Goal: Task Accomplishment & Management: Complete application form

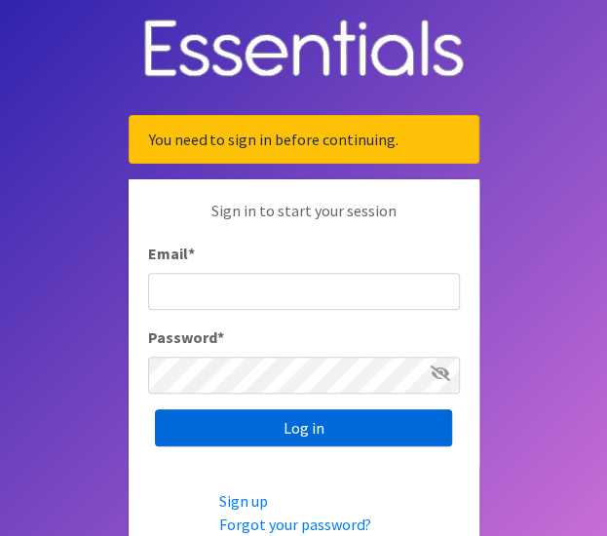
type input "[EMAIL_ADDRESS][DOMAIN_NAME]"
click at [313, 429] on input "Log in" at bounding box center [303, 427] width 297 height 37
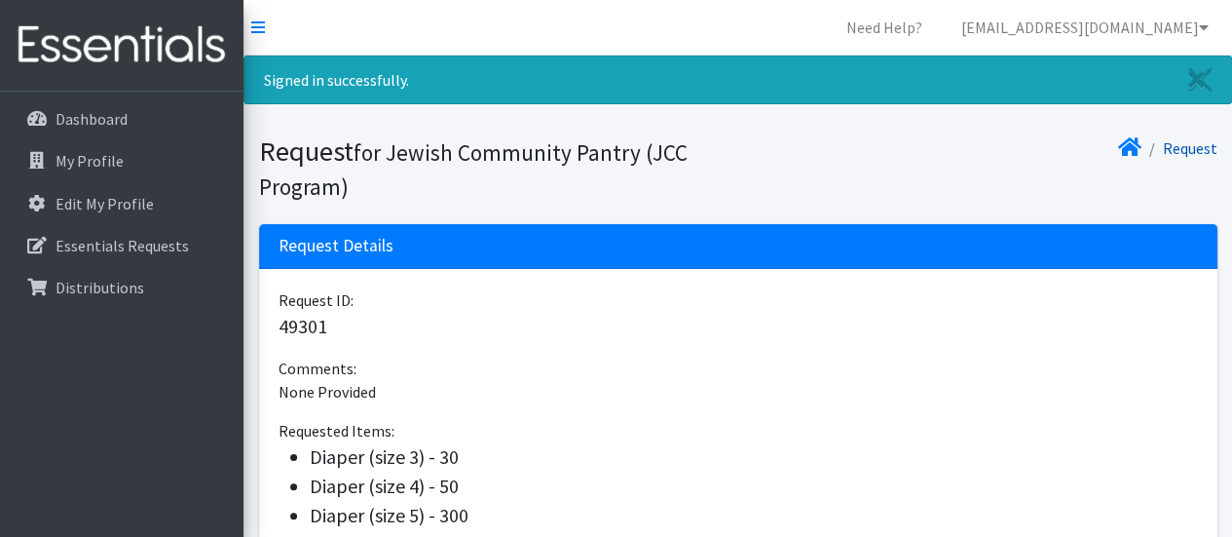
click at [606, 148] on link "Request" at bounding box center [1190, 147] width 55 height 19
click at [339, 12] on nav "Need Help? mcohen@jccmilwaukee.org Organization Settings My Co-Workers My Profi…" at bounding box center [737, 28] width 988 height 56
click at [238, 22] on link at bounding box center [121, 46] width 243 height 92
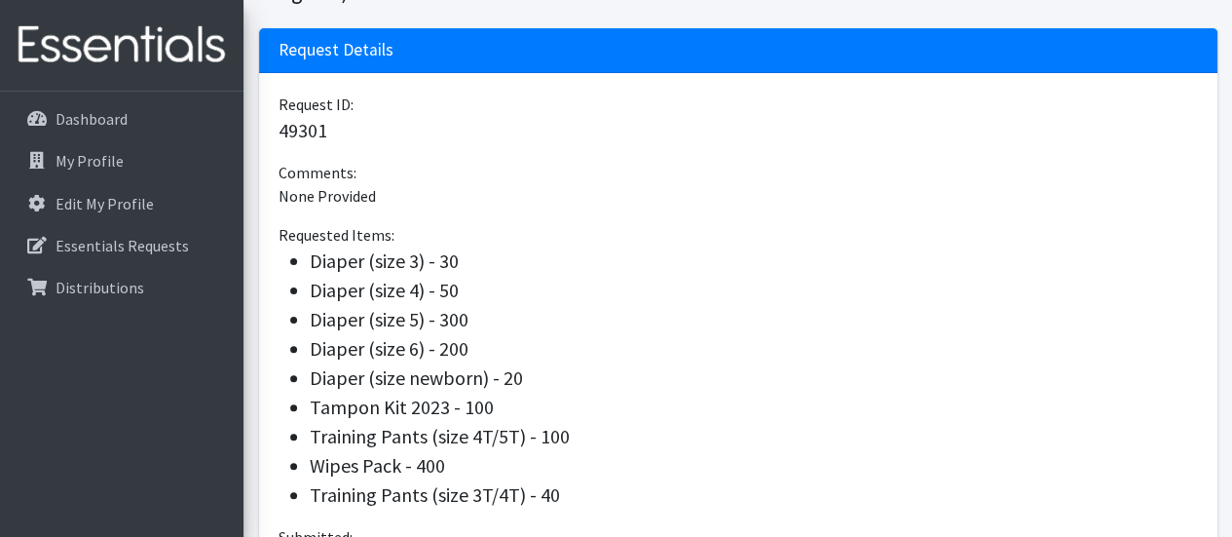
scroll to position [292, 0]
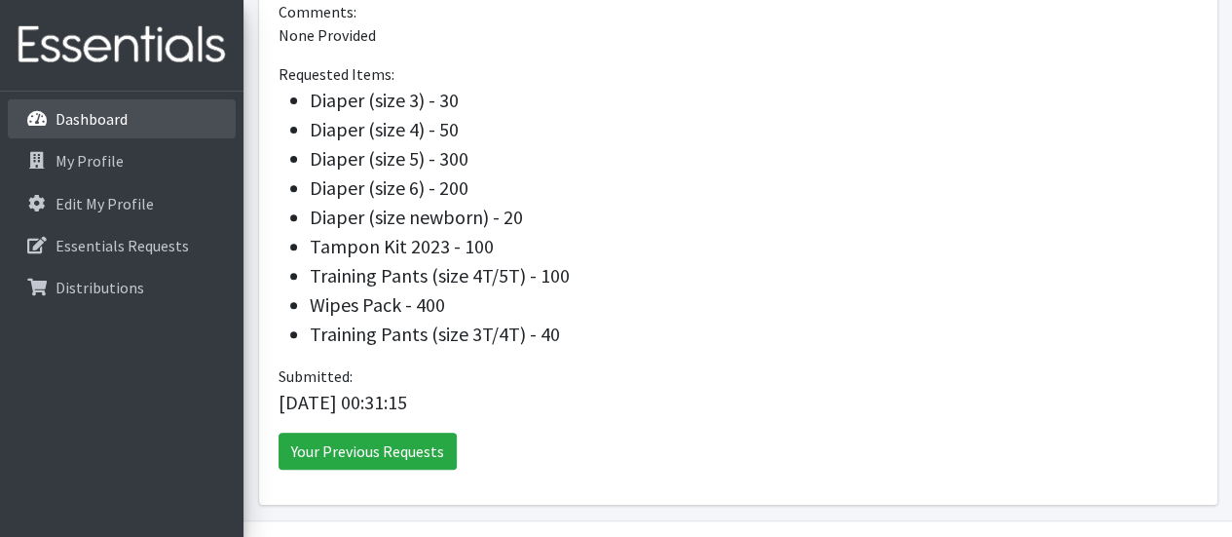
click at [88, 118] on p "Dashboard" at bounding box center [92, 118] width 72 height 19
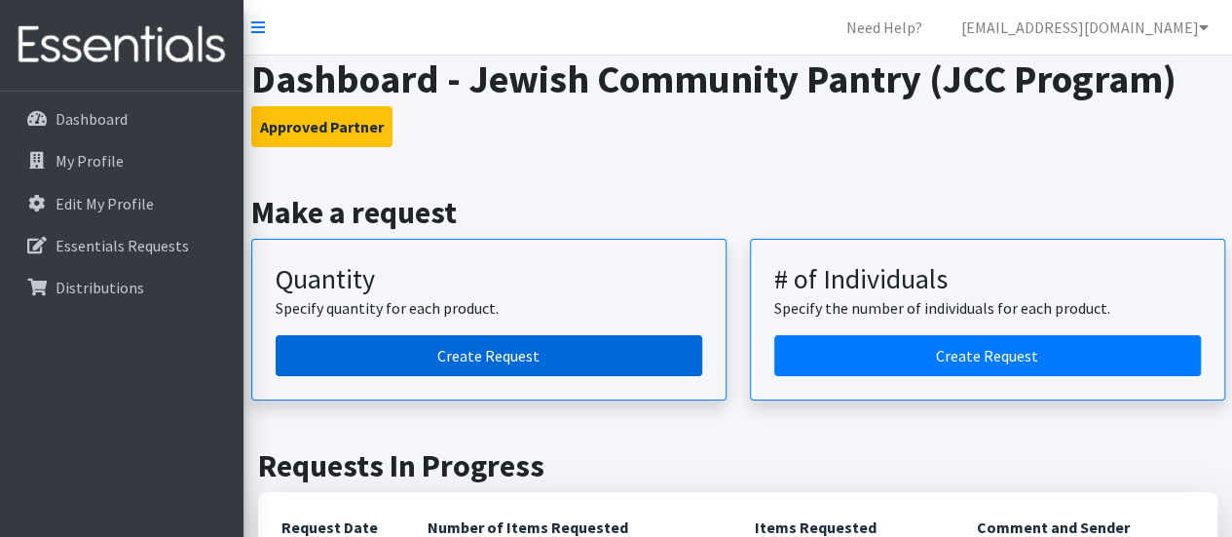
click at [524, 352] on link "Create Request" at bounding box center [489, 355] width 426 height 41
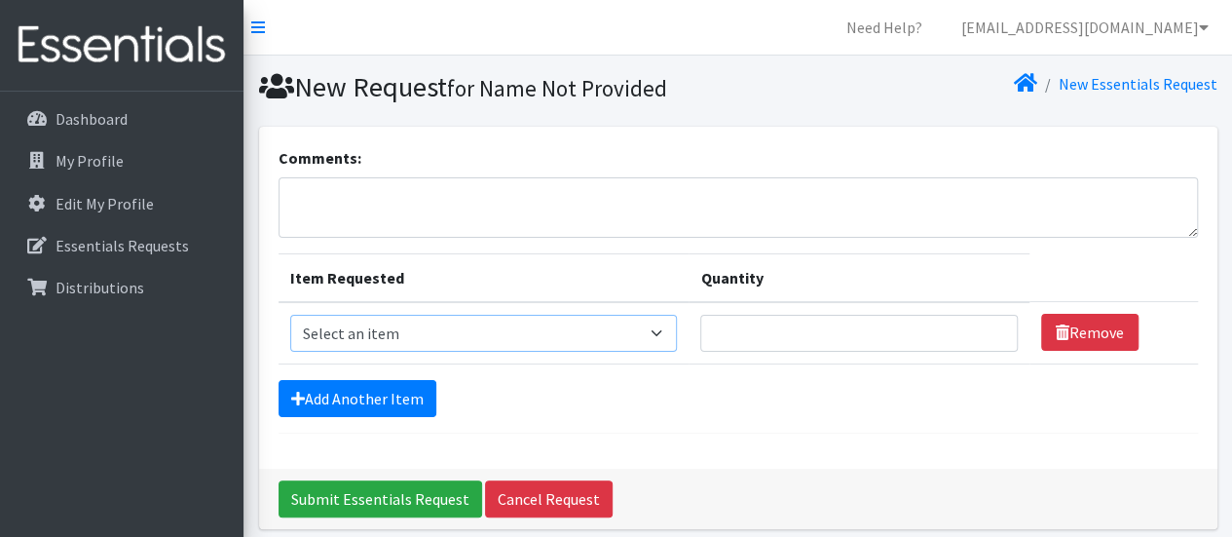
click at [667, 328] on select "Select an item Adult Briefs (Medium) Adult Briefs (XL) Adult Briefs (XS) Adult …" at bounding box center [484, 333] width 388 height 37
select select "12125"
click at [290, 315] on select "Select an item Adult Briefs (Medium) Adult Briefs (XL) Adult Briefs (XS) Adult …" at bounding box center [484, 333] width 388 height 37
click at [741, 334] on input "Quantity" at bounding box center [858, 333] width 316 height 37
type input "15"
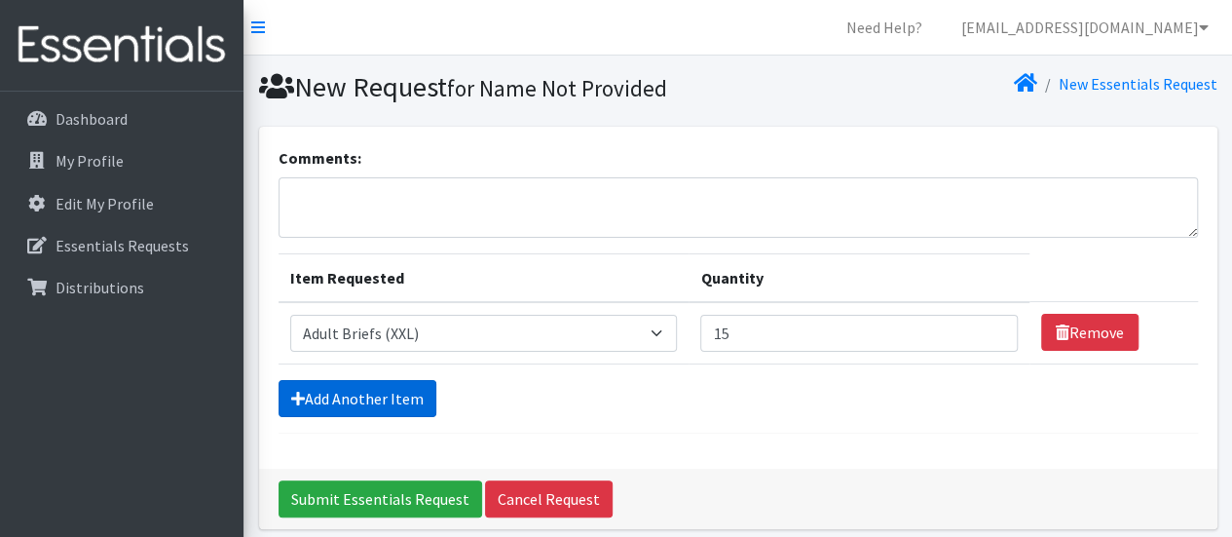
click at [384, 397] on link "Add Another Item" at bounding box center [357, 398] width 158 height 37
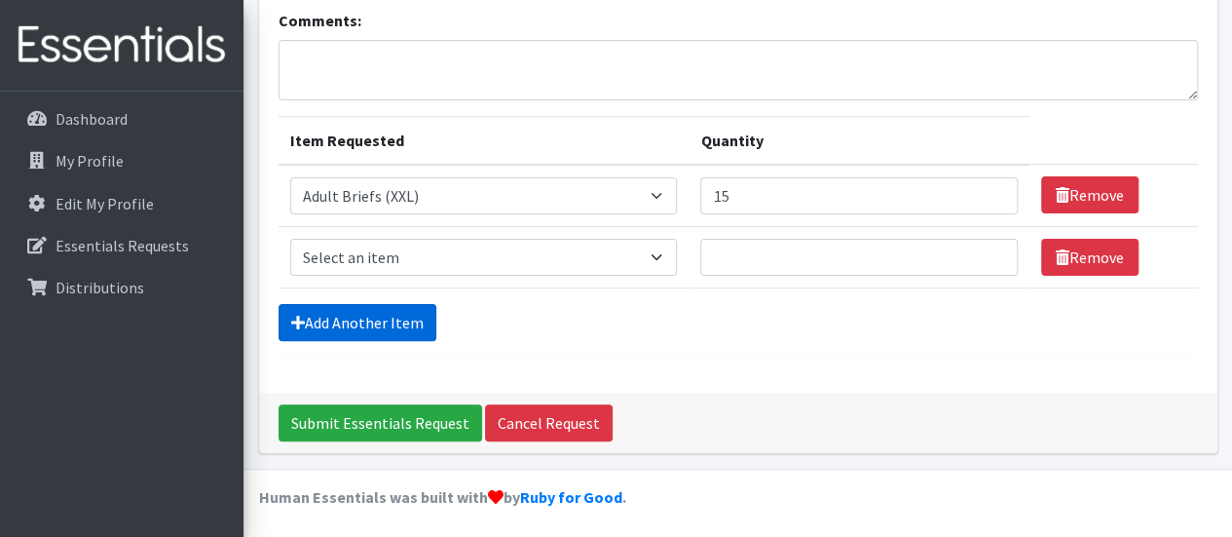
scroll to position [138, 0]
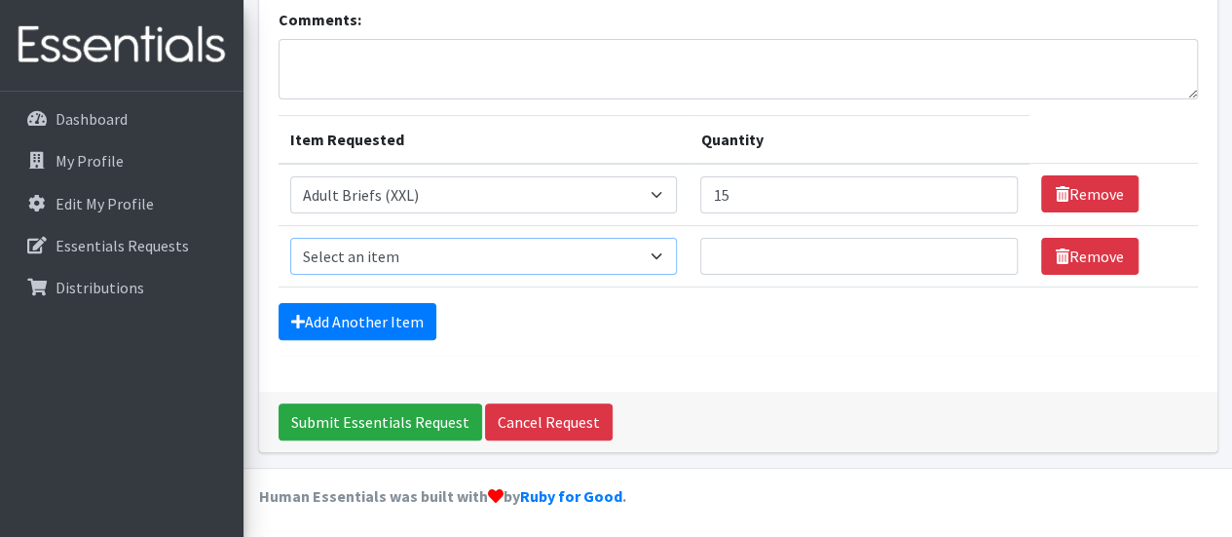
click at [666, 256] on select "Select an item Adult Briefs (Medium) Adult Briefs (XL) Adult Briefs (XS) Adult …" at bounding box center [484, 256] width 388 height 37
select select "4642"
click at [290, 238] on select "Select an item Adult Briefs (Medium) Adult Briefs (XL) Adult Briefs (XS) Adult …" at bounding box center [484, 256] width 388 height 37
click at [730, 245] on input "Quantity" at bounding box center [858, 256] width 316 height 37
type input "15"
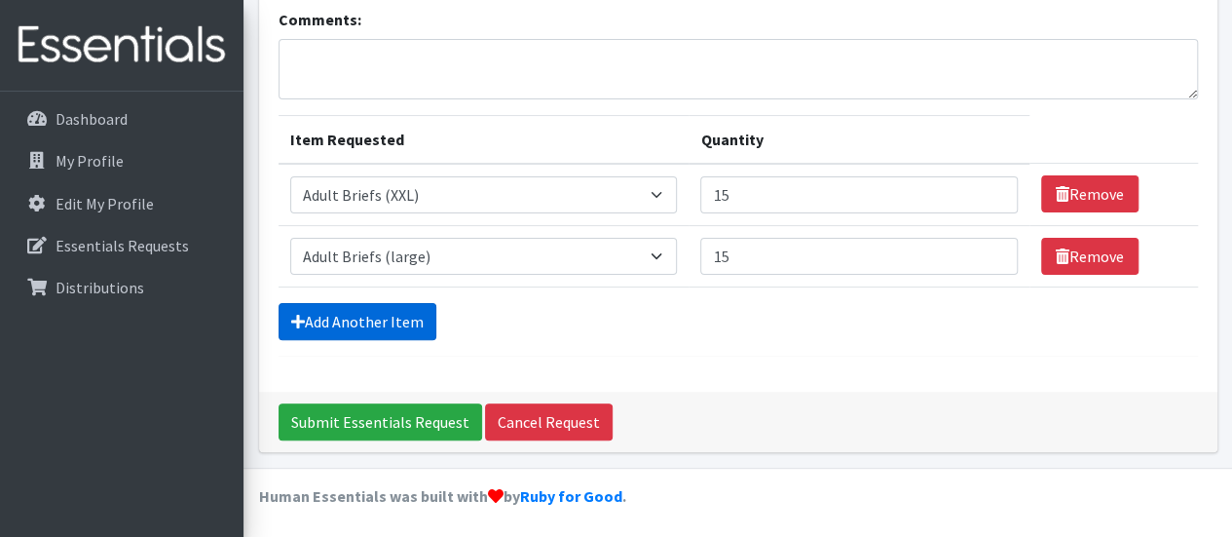
click at [372, 322] on link "Add Another Item" at bounding box center [357, 321] width 158 height 37
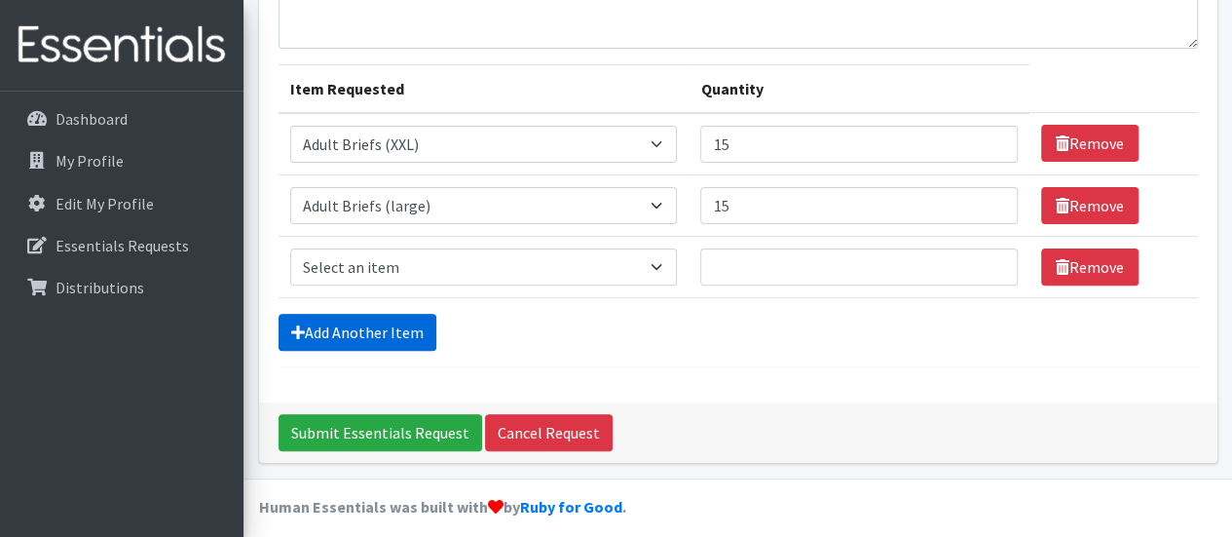
scroll to position [199, 0]
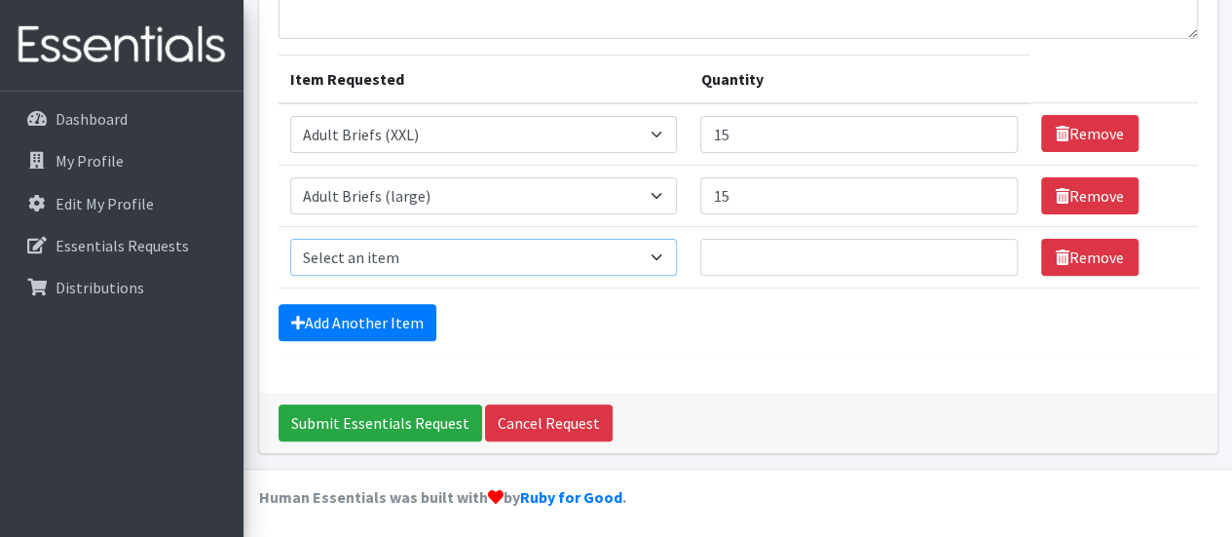
click at [668, 254] on select "Select an item Adult Briefs (Medium) Adult Briefs (XL) Adult Briefs (XS) Adult …" at bounding box center [484, 257] width 388 height 37
click at [664, 130] on select "Select an item Adult Briefs (Medium) Adult Briefs (XL) Adult Briefs (XS) Adult …" at bounding box center [484, 134] width 388 height 37
click at [290, 116] on select "Select an item Adult Briefs (Medium) Adult Briefs (XL) Adult Briefs (XS) Adult …" at bounding box center [484, 134] width 388 height 37
click at [667, 254] on select "Select an item Adult Briefs (Medium) Adult Briefs (XL) Adult Briefs (XS) Adult …" at bounding box center [484, 257] width 388 height 37
select select "4634"
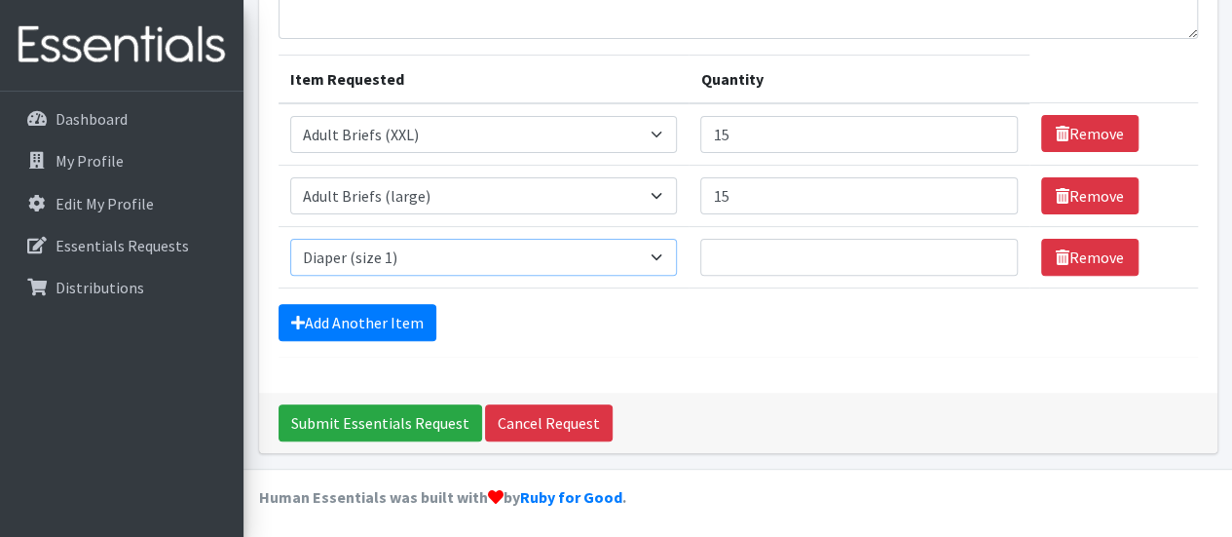
click at [290, 239] on select "Select an item Adult Briefs (Medium) Adult Briefs (XL) Adult Briefs (XS) Adult …" at bounding box center [484, 257] width 388 height 37
click at [720, 250] on input "Quantity" at bounding box center [858, 257] width 316 height 37
type input "20"
click at [371, 307] on link "Add Another Item" at bounding box center [357, 322] width 158 height 37
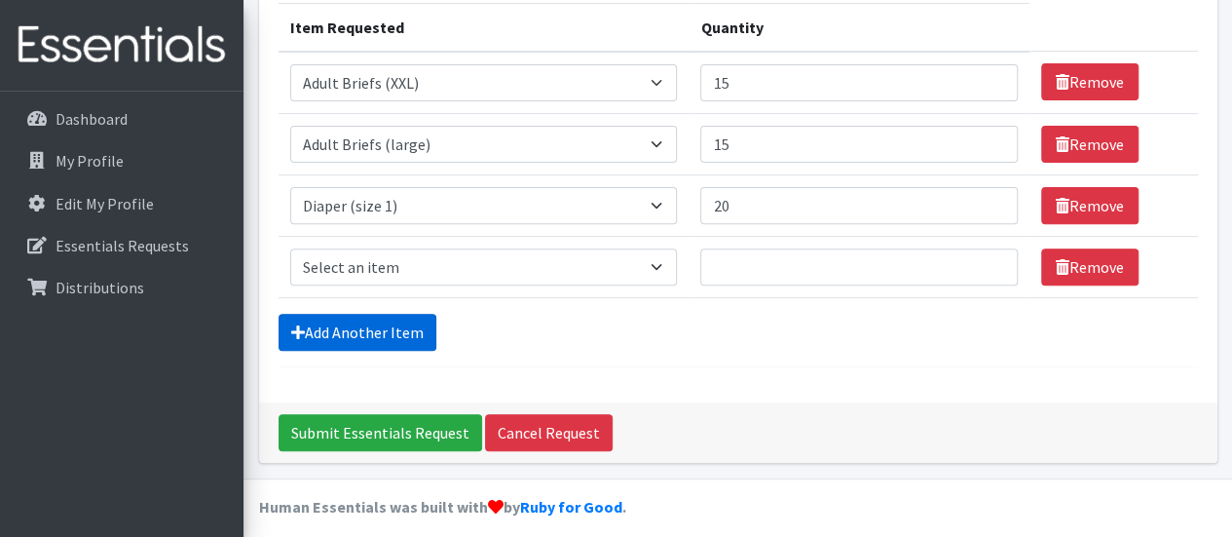
scroll to position [260, 0]
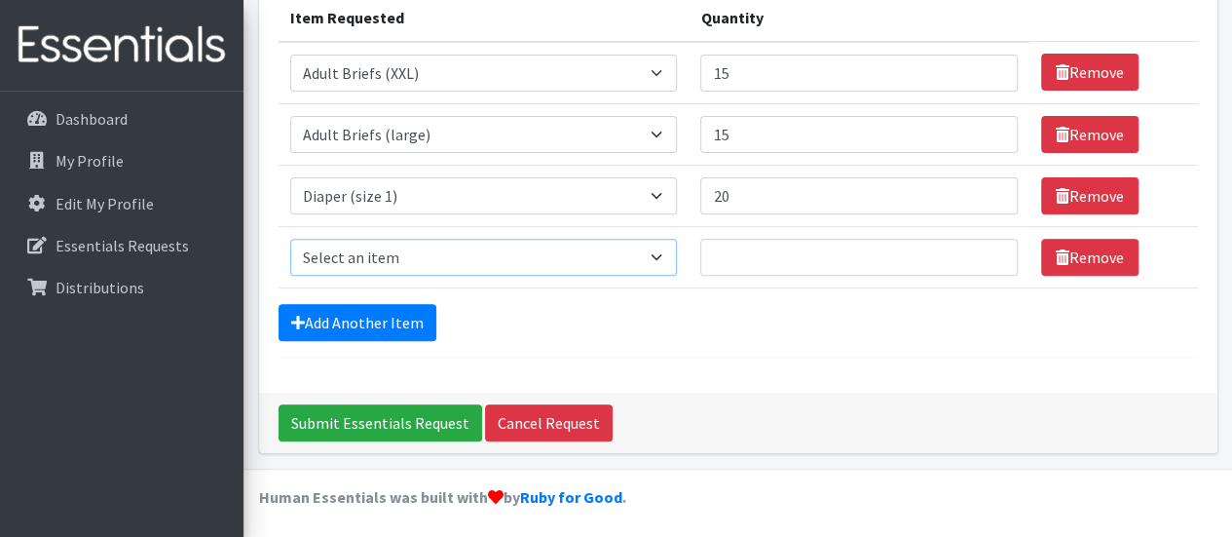
click at [668, 251] on select "Select an item Adult Briefs (Medium) Adult Briefs (XL) Adult Briefs (XS) Adult …" at bounding box center [484, 257] width 388 height 37
select select "4635"
click at [290, 239] on select "Select an item Adult Briefs (Medium) Adult Briefs (XL) Adult Briefs (XS) Adult …" at bounding box center [484, 257] width 388 height 37
click at [721, 250] on input "Quantity" at bounding box center [858, 257] width 316 height 37
type input "30"
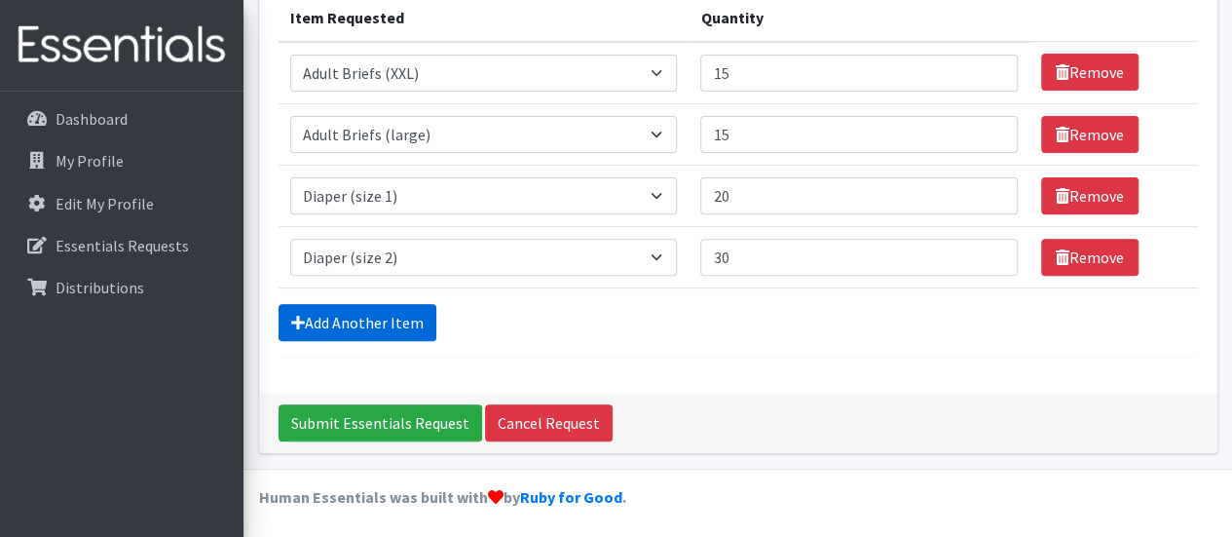
click at [339, 320] on link "Add Another Item" at bounding box center [357, 322] width 158 height 37
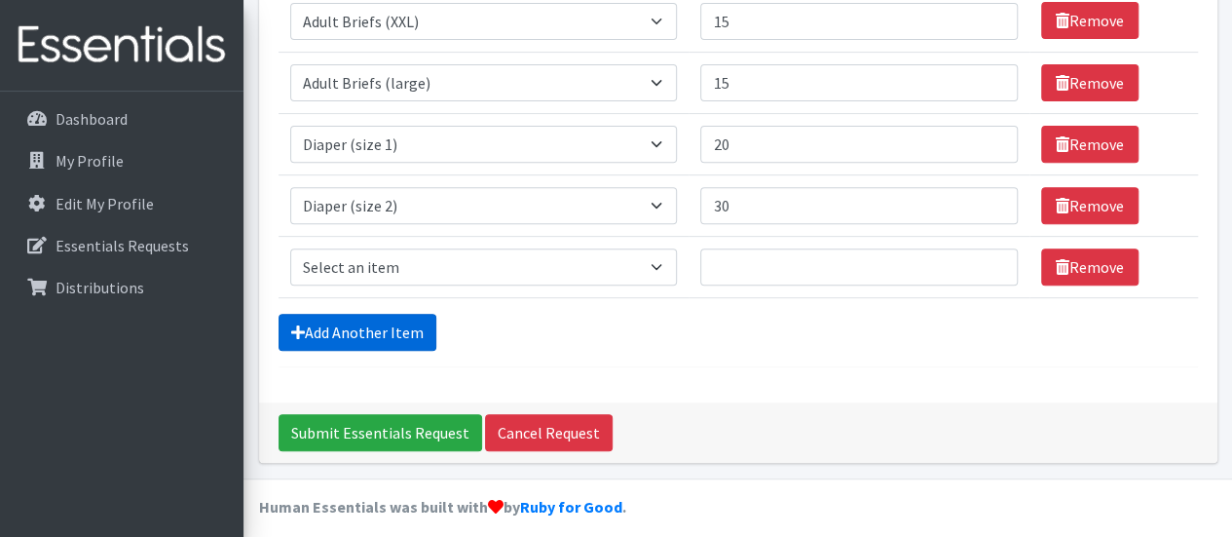
scroll to position [321, 0]
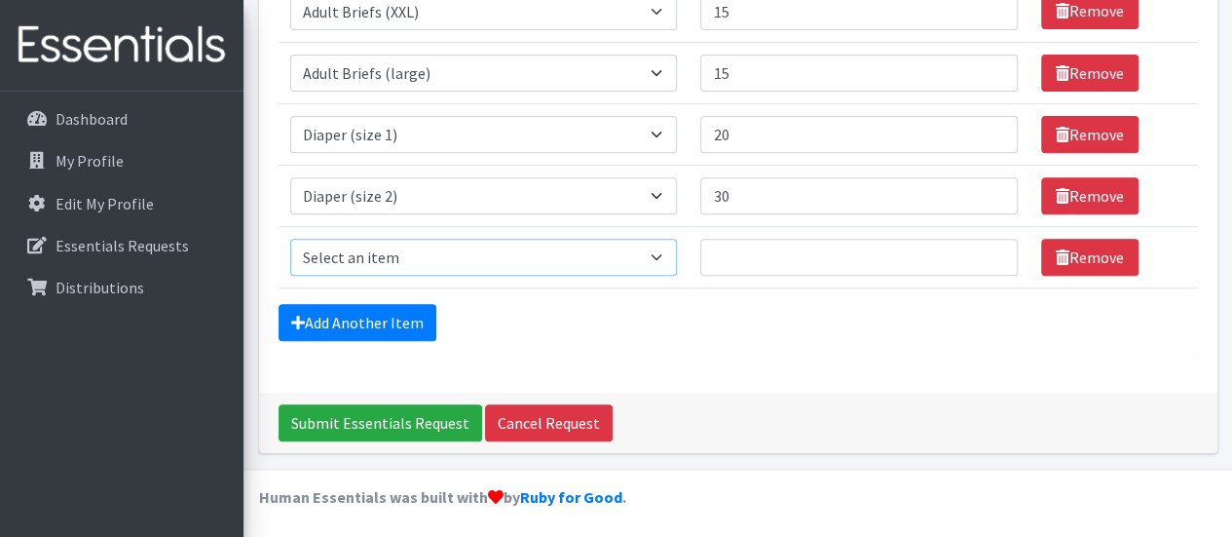
click at [668, 250] on select "Select an item Adult Briefs (Medium) Adult Briefs (XL) Adult Briefs (XS) Adult …" at bounding box center [484, 257] width 388 height 37
select select "4646"
click at [290, 239] on select "Select an item Adult Briefs (Medium) Adult Briefs (XL) Adult Briefs (XS) Adult …" at bounding box center [484, 257] width 388 height 37
click at [730, 248] on input "Quantity" at bounding box center [858, 257] width 316 height 37
type input "200"
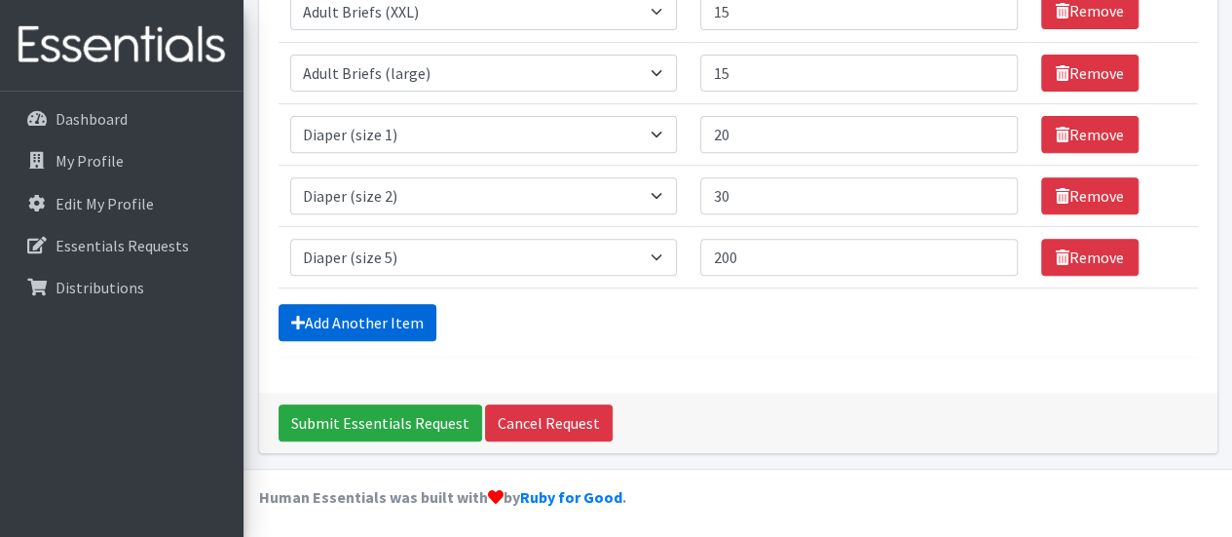
click at [362, 316] on link "Add Another Item" at bounding box center [357, 322] width 158 height 37
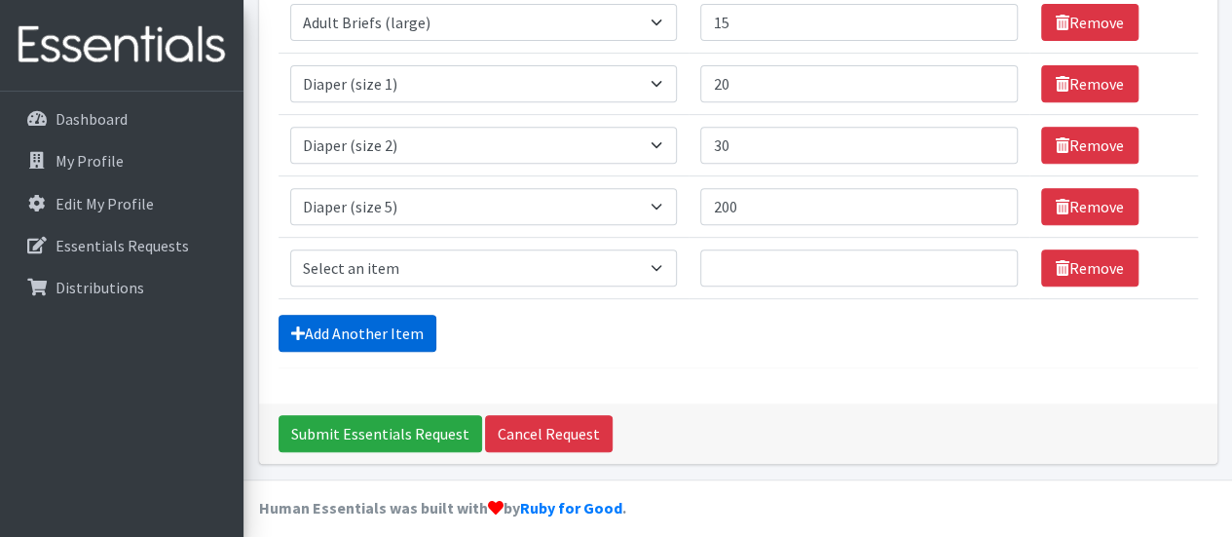
scroll to position [382, 0]
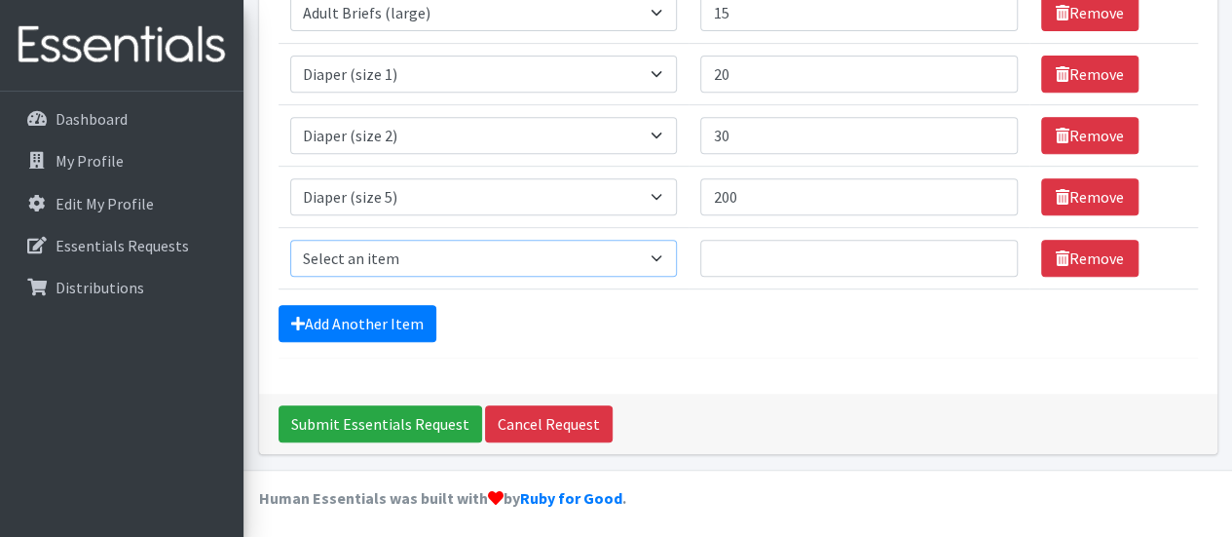
click at [667, 252] on select "Select an item Adult Briefs (Medium) Adult Briefs (XL) Adult Briefs (XS) Adult …" at bounding box center [484, 258] width 388 height 37
select select "4649"
click at [290, 240] on select "Select an item Adult Briefs (Medium) Adult Briefs (XL) Adult Briefs (XS) Adult …" at bounding box center [484, 258] width 388 height 37
click at [726, 249] on input "Quantity" at bounding box center [858, 258] width 316 height 37
type input "350"
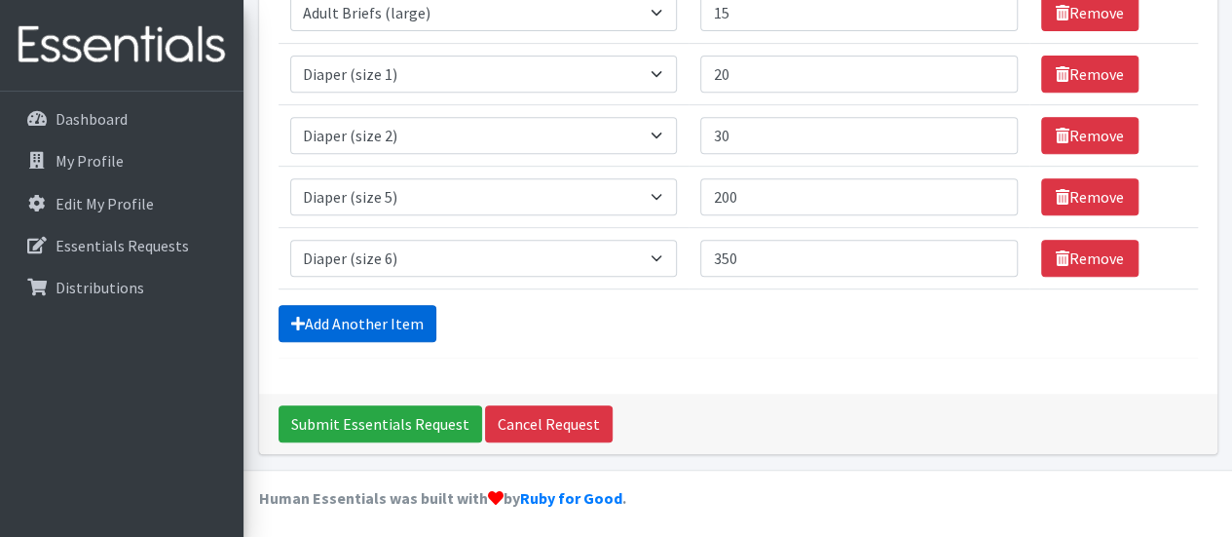
click at [349, 318] on link "Add Another Item" at bounding box center [357, 323] width 158 height 37
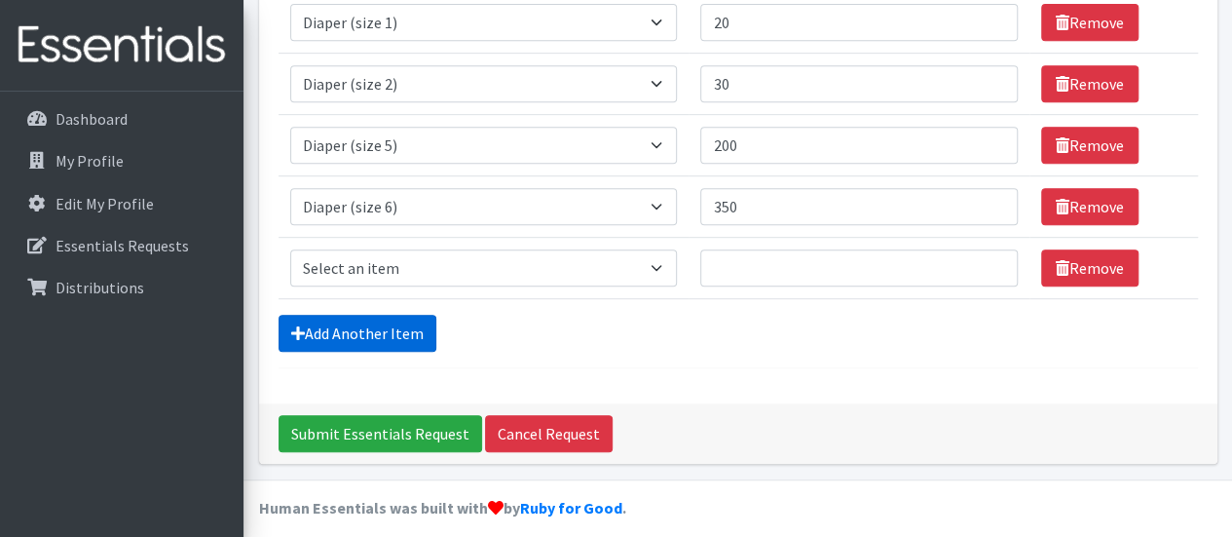
scroll to position [443, 0]
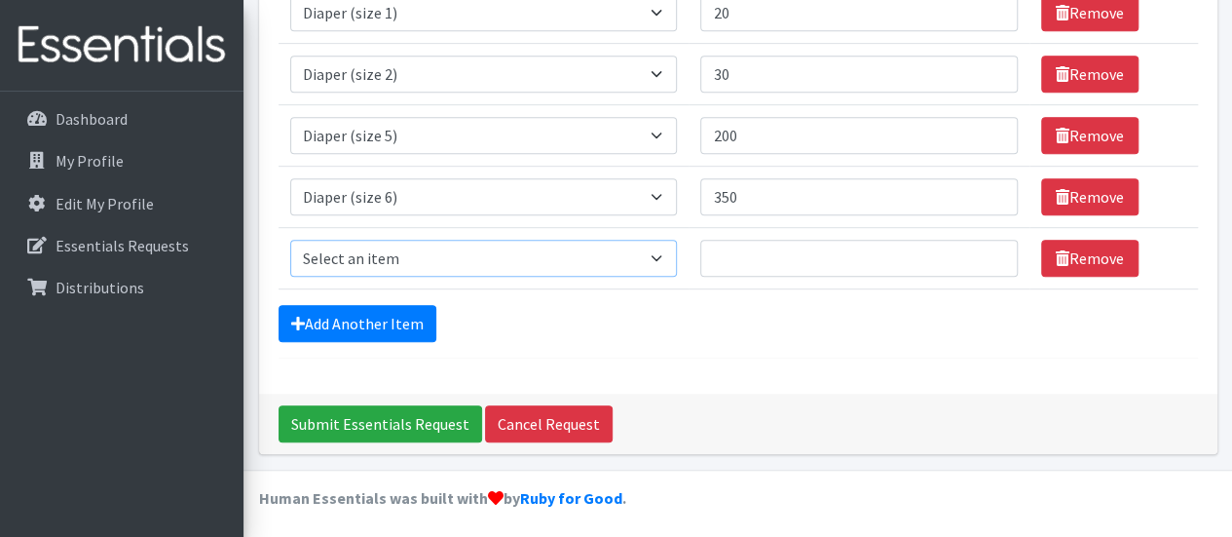
click at [666, 252] on select "Select an item Adult Briefs (Medium) Adult Briefs (XL) Adult Briefs (XS) Adult …" at bounding box center [484, 258] width 388 height 37
select select "5868"
click at [290, 240] on select "Select an item Adult Briefs (Medium) Adult Briefs (XL) Adult Briefs (XS) Adult …" at bounding box center [484, 258] width 388 height 37
click at [758, 258] on input "Quantity" at bounding box center [858, 258] width 316 height 37
type input "40"
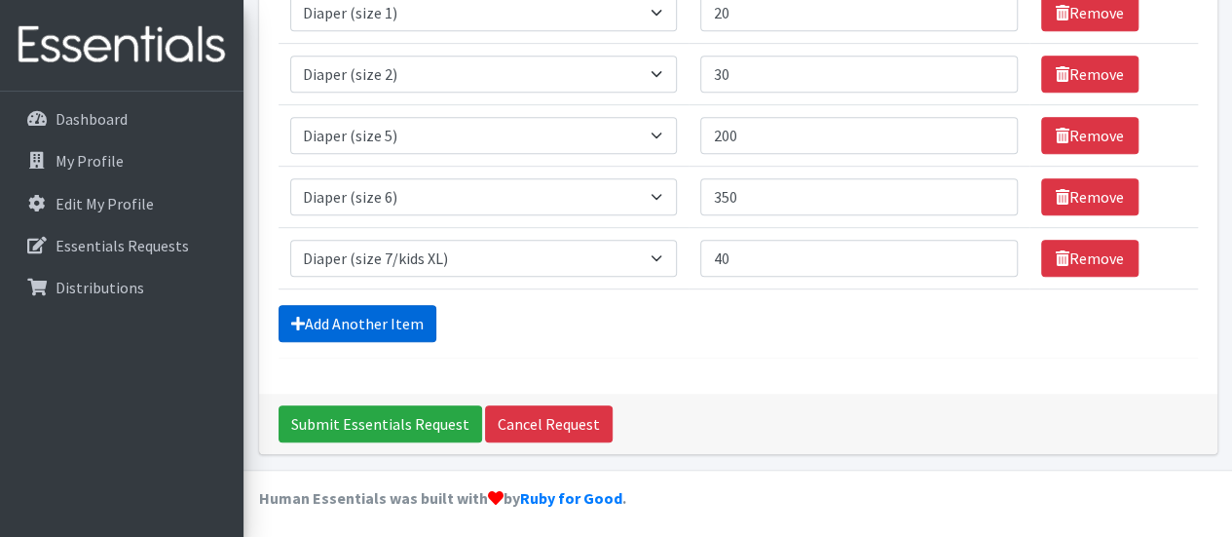
click at [323, 322] on link "Add Another Item" at bounding box center [357, 323] width 158 height 37
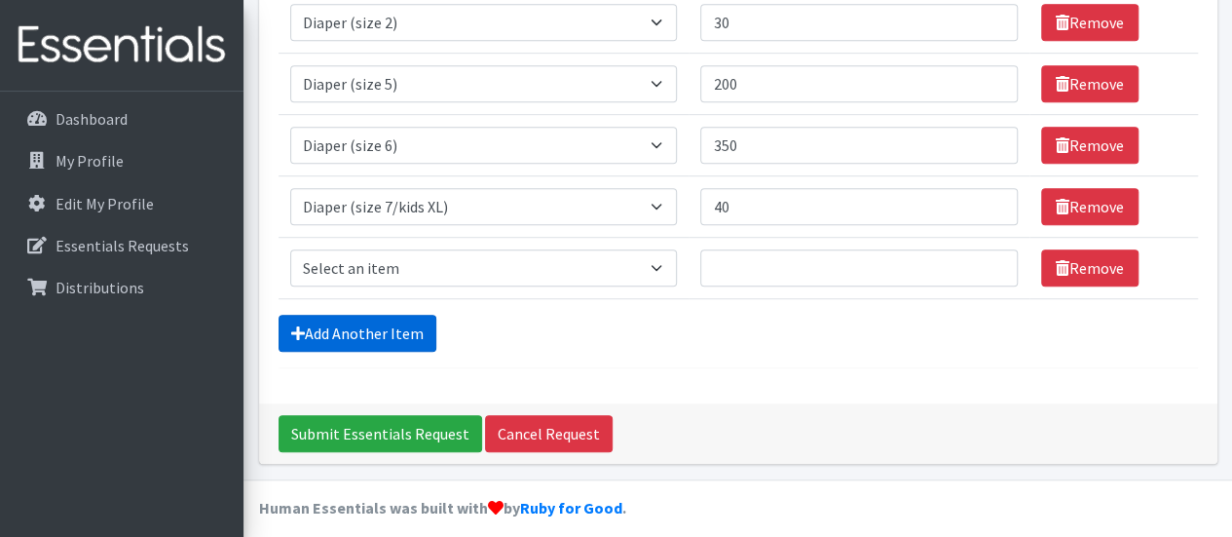
scroll to position [504, 0]
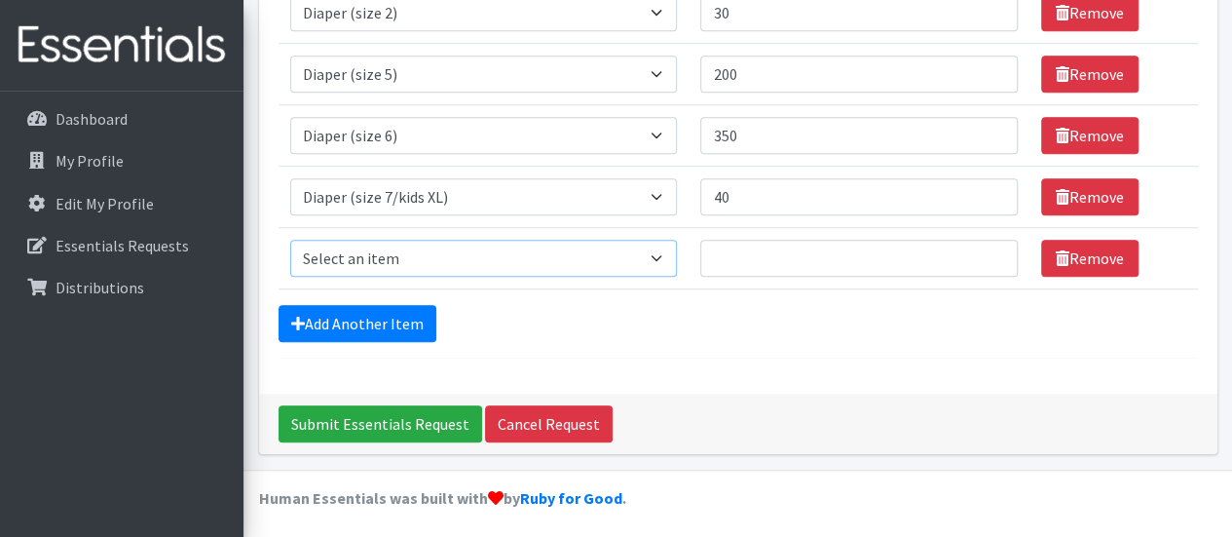
click at [668, 253] on select "Select an item Adult Briefs (Medium) Adult Briefs (XL) Adult Briefs (XS) Adult …" at bounding box center [484, 258] width 388 height 37
select select "4633"
click at [290, 240] on select "Select an item Adult Briefs (Medium) Adult Briefs (XL) Adult Briefs (XS) Adult …" at bounding box center [484, 258] width 388 height 37
click at [723, 246] on input "Quantity" at bounding box center [858, 258] width 316 height 37
type input "40"
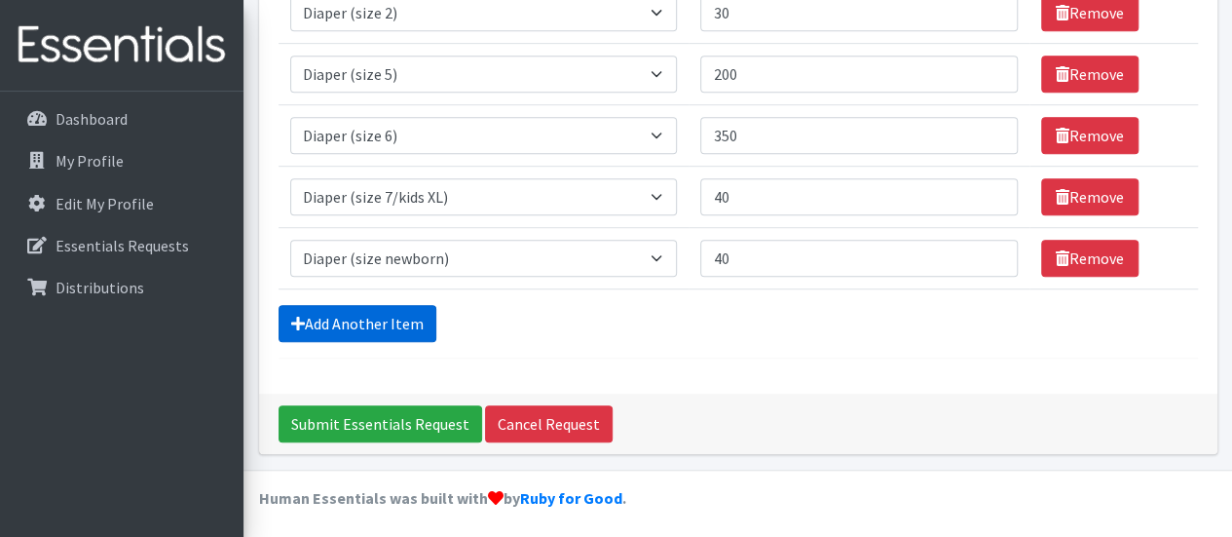
click at [356, 313] on link "Add Another Item" at bounding box center [357, 323] width 158 height 37
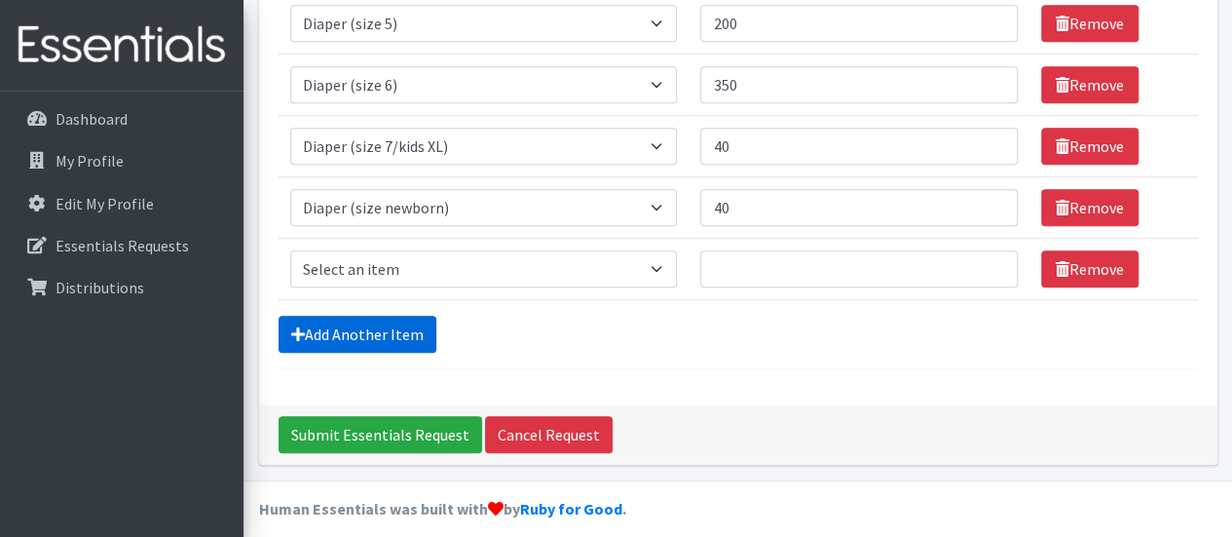
scroll to position [565, 0]
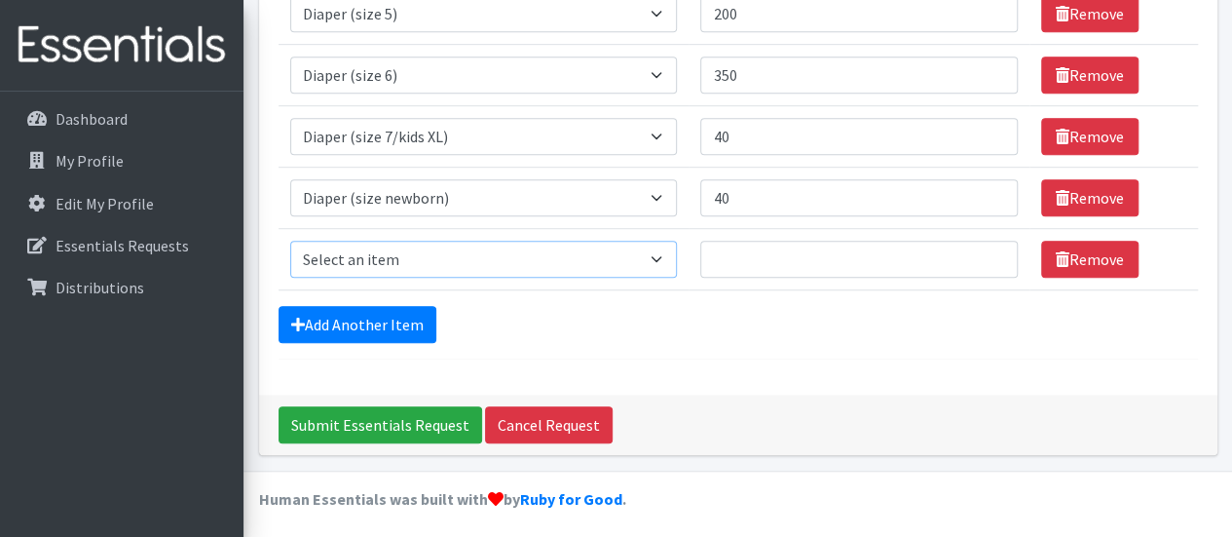
click at [667, 252] on select "Select an item Adult Briefs (Medium) Adult Briefs (XL) Adult Briefs (XS) Adult …" at bounding box center [484, 259] width 388 height 37
select select "11294"
click at [290, 241] on select "Select an item Adult Briefs (Medium) Adult Briefs (XL) Adult Briefs (XS) Adult …" at bounding box center [484, 259] width 388 height 37
click at [736, 245] on input "Quantity" at bounding box center [858, 259] width 316 height 37
click at [732, 248] on input "Quantity" at bounding box center [858, 259] width 316 height 37
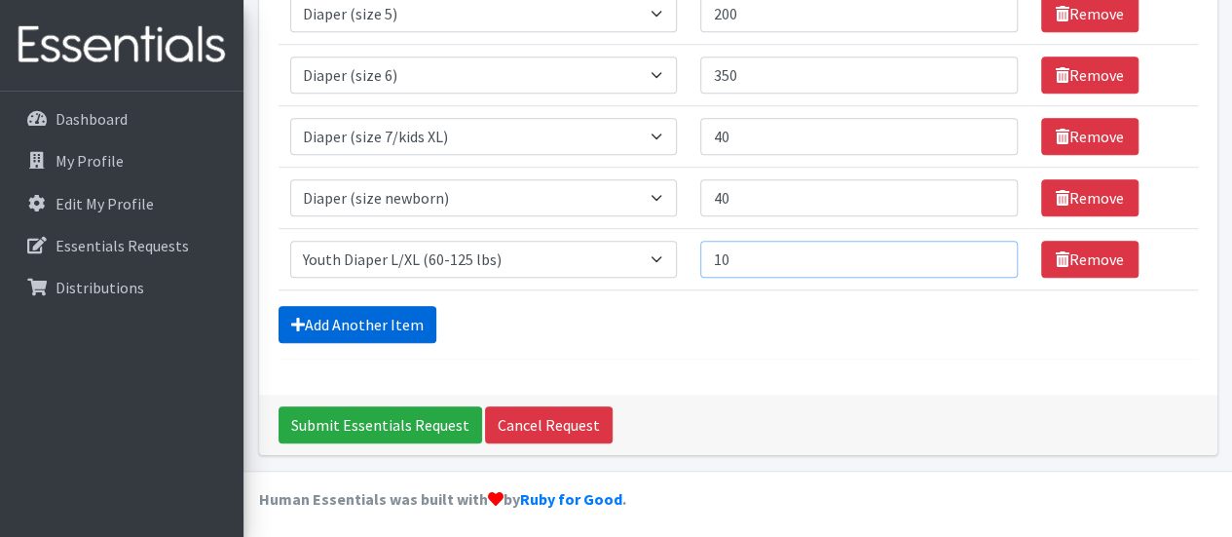
type input "10"
click at [388, 315] on link "Add Another Item" at bounding box center [357, 324] width 158 height 37
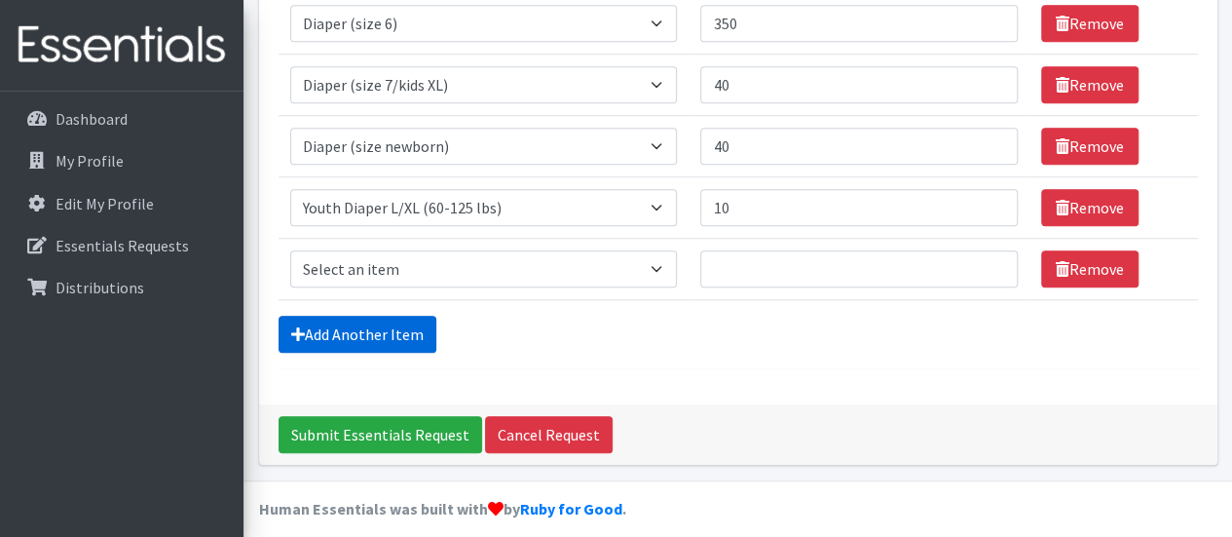
scroll to position [626, 0]
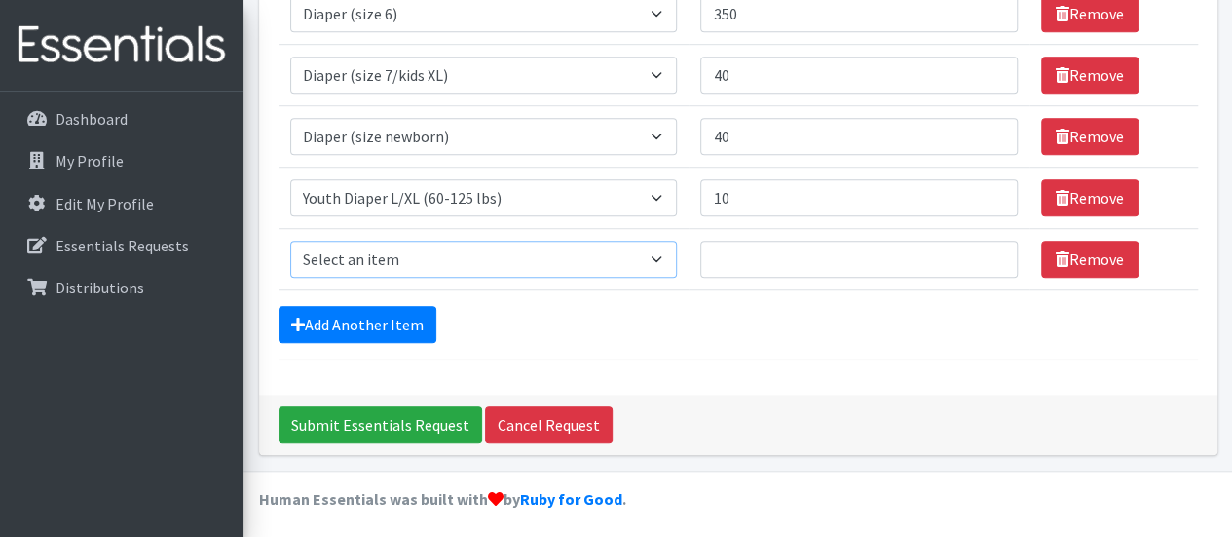
click at [670, 253] on select "Select an item Adult Briefs (Medium) Adult Briefs (XL) Adult Briefs (XS) Adult …" at bounding box center [484, 259] width 388 height 37
select select "5867"
click at [290, 241] on select "Select an item Adult Briefs (Medium) Adult Briefs (XL) Adult Briefs (XS) Adult …" at bounding box center [484, 259] width 388 height 37
click at [725, 248] on input "Quantity" at bounding box center [858, 259] width 316 height 37
click at [721, 250] on input "Quantity" at bounding box center [858, 259] width 316 height 37
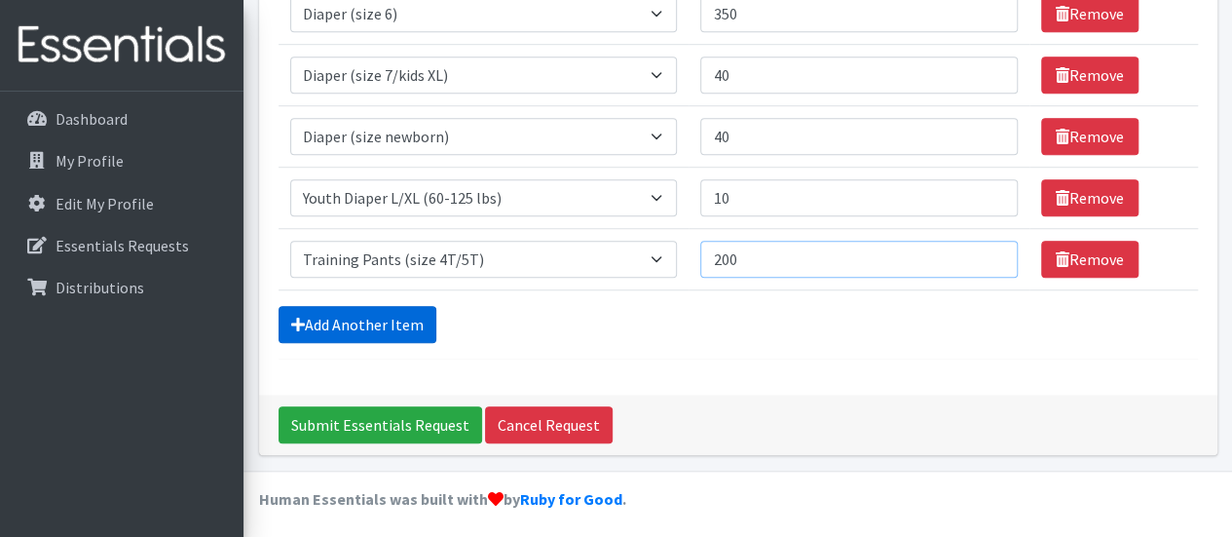
type input "200"
click at [346, 321] on link "Add Another Item" at bounding box center [357, 324] width 158 height 37
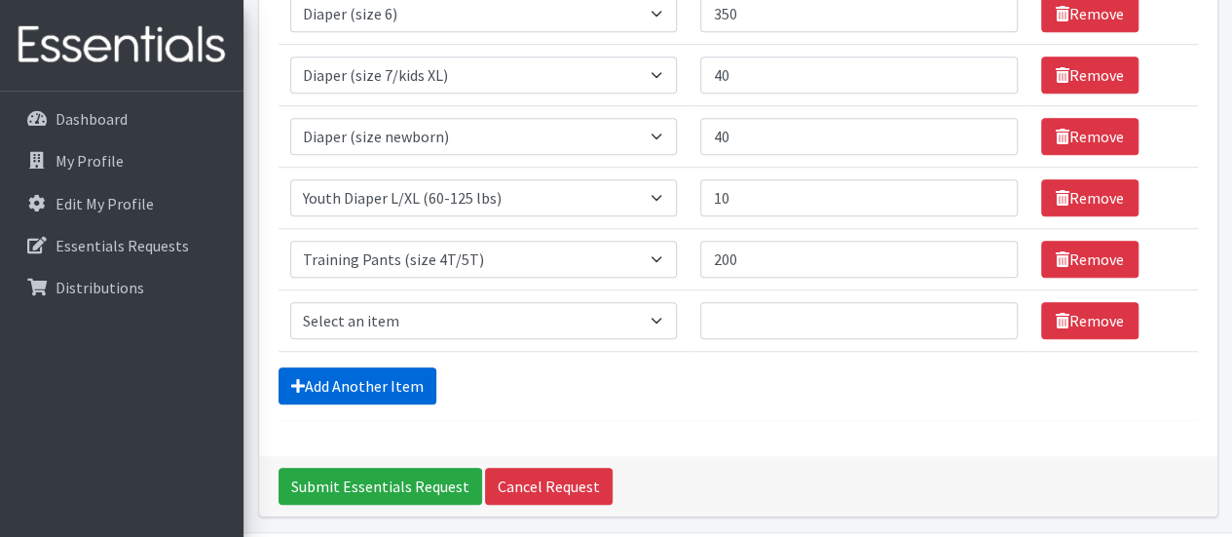
scroll to position [687, 0]
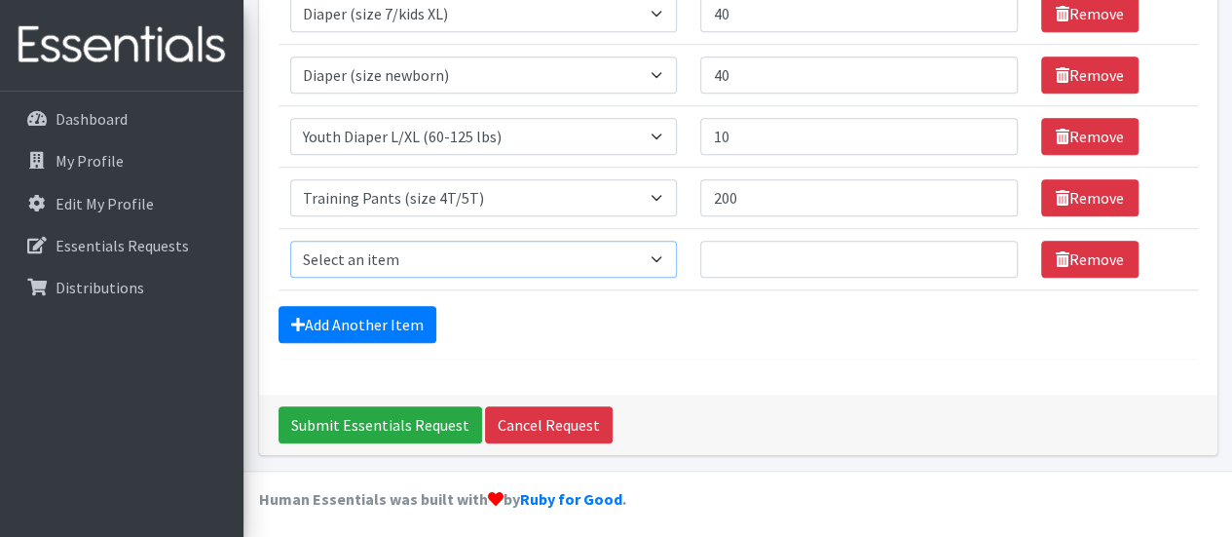
click at [662, 248] on select "Select an item Adult Briefs (Medium) Adult Briefs (XL) Adult Briefs (XS) Adult …" at bounding box center [484, 259] width 388 height 37
select select "5866"
click at [290, 241] on select "Select an item Adult Briefs (Medium) Adult Briefs (XL) Adult Briefs (XS) Adult …" at bounding box center [484, 259] width 388 height 37
click at [732, 254] on input "Quantity" at bounding box center [858, 259] width 316 height 37
type input "100"
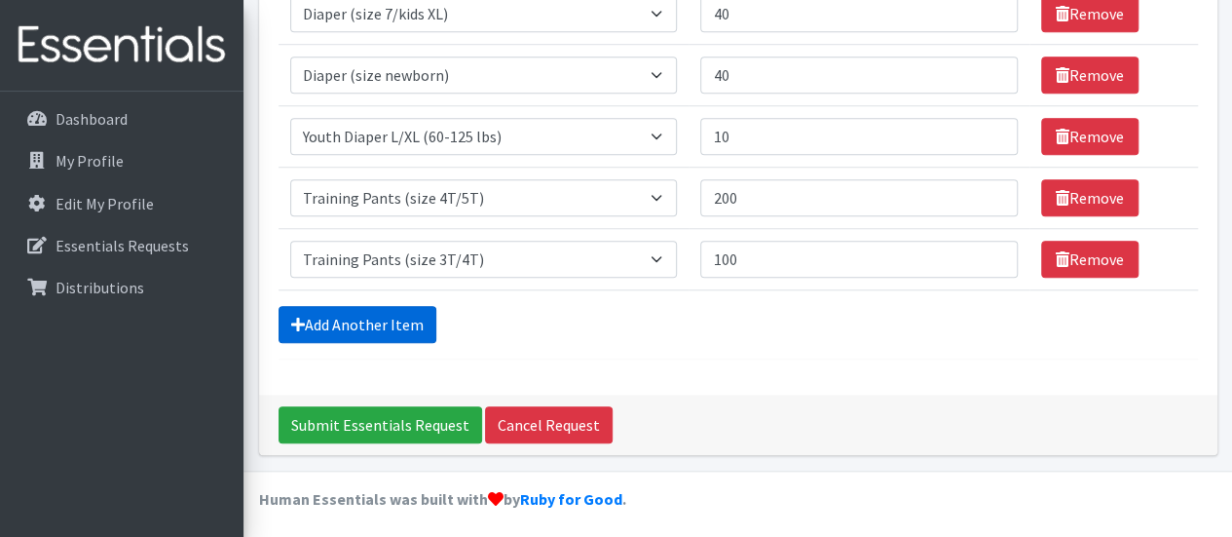
click at [375, 320] on link "Add Another Item" at bounding box center [357, 324] width 158 height 37
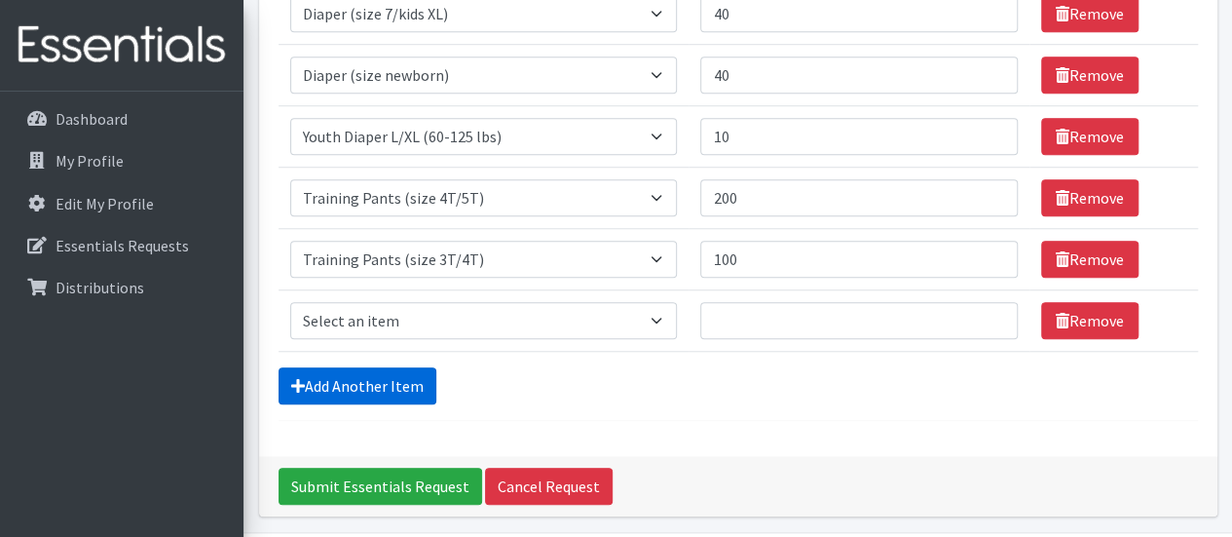
scroll to position [748, 0]
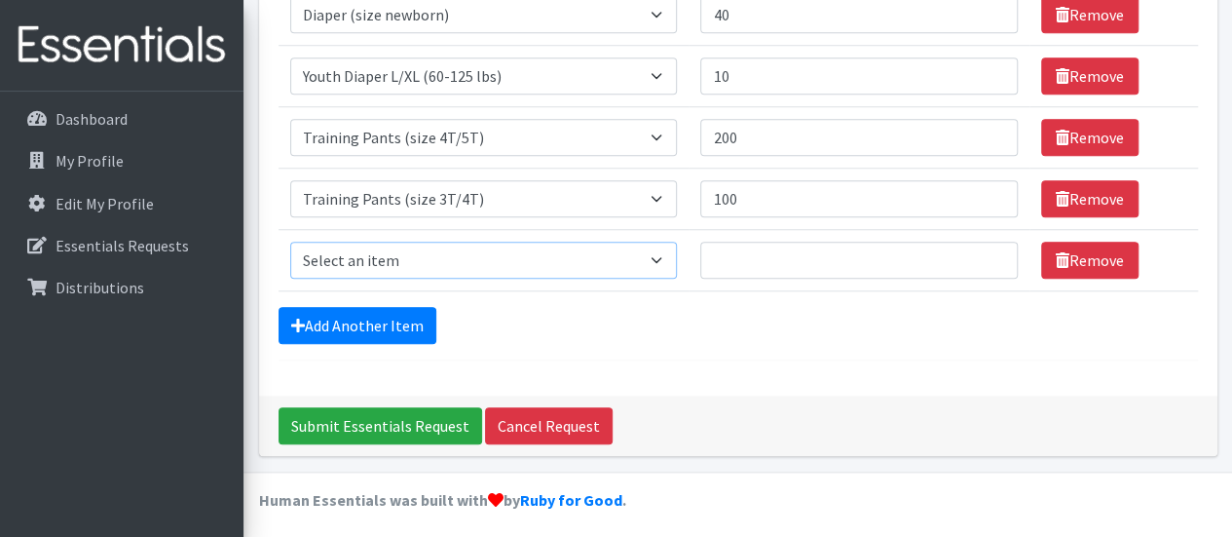
click at [668, 255] on select "Select an item Adult Briefs (Medium) Adult Briefs (XL) Adult Briefs (XS) Adult …" at bounding box center [484, 259] width 388 height 37
select select "5865"
click at [290, 241] on select "Select an item Adult Briefs (Medium) Adult Briefs (XL) Adult Briefs (XS) Adult …" at bounding box center [484, 259] width 388 height 37
click at [723, 252] on input "Quantity" at bounding box center [858, 259] width 316 height 37
type input "40"
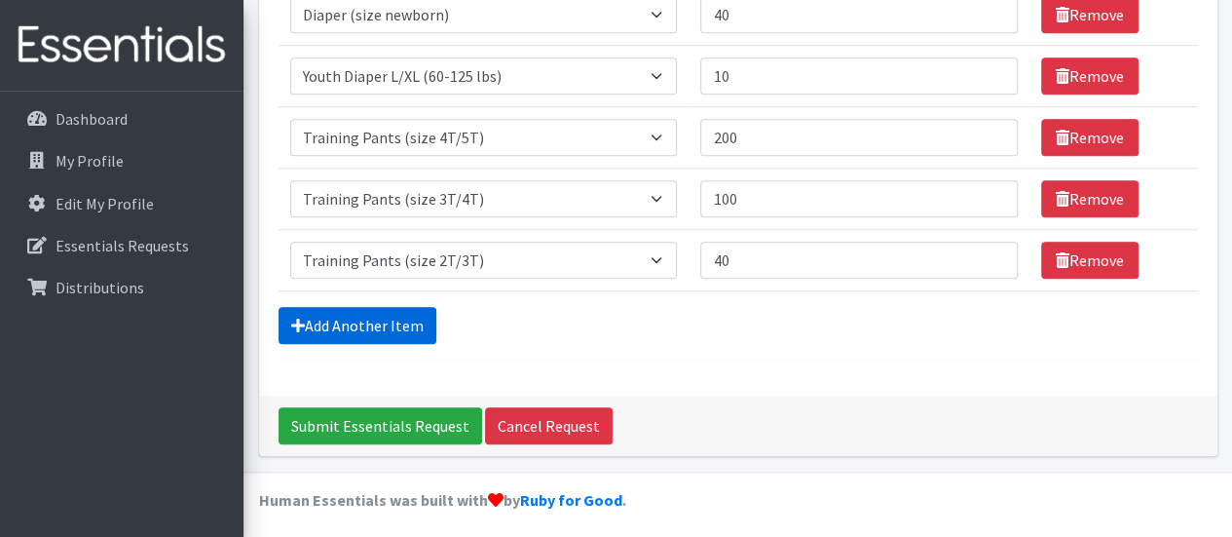
click at [339, 322] on link "Add Another Item" at bounding box center [357, 325] width 158 height 37
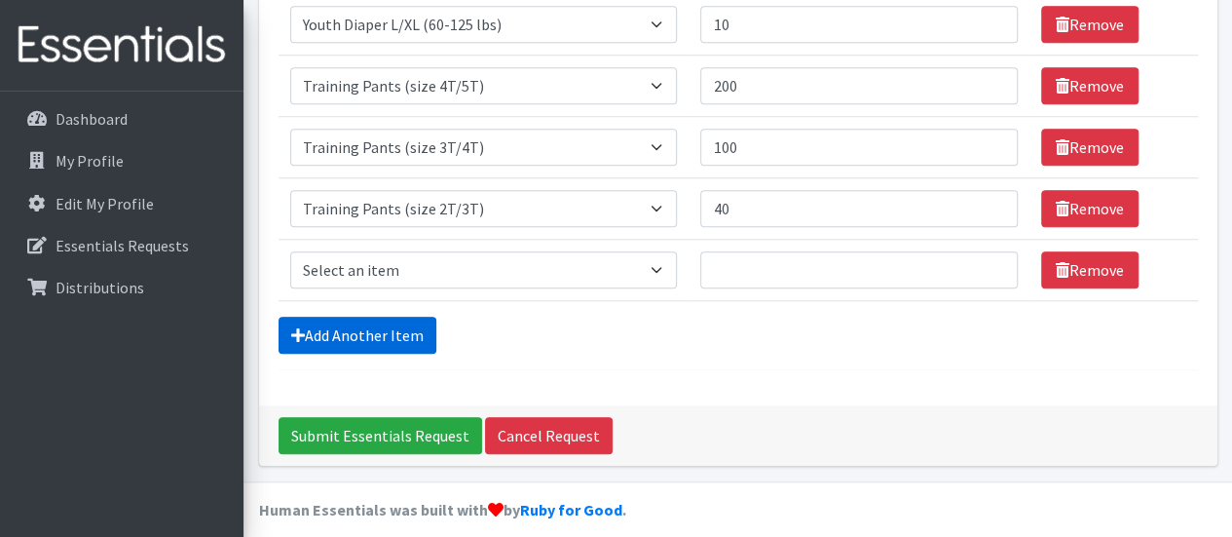
scroll to position [809, 0]
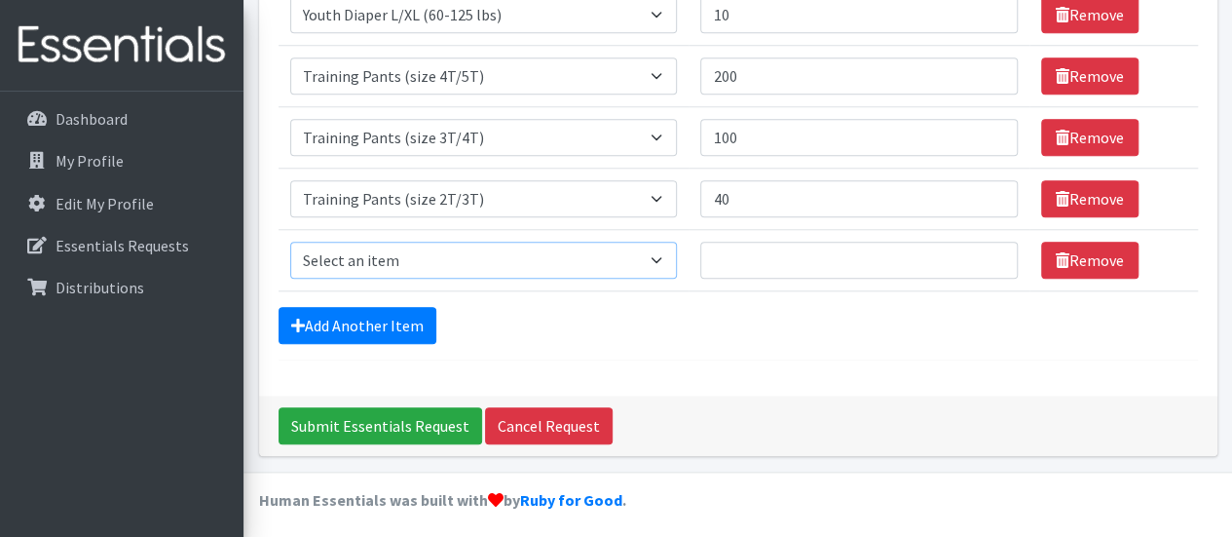
click at [658, 249] on select "Select an item Adult Briefs (Medium) Adult Briefs (XL) Adult Briefs (XS) Adult …" at bounding box center [484, 259] width 388 height 37
click at [1085, 192] on link "Remove" at bounding box center [1089, 198] width 97 height 37
click at [665, 249] on select "Select an item Adult Briefs (Medium) Adult Briefs (XL) Adult Briefs (XS) Adult …" at bounding box center [484, 259] width 388 height 37
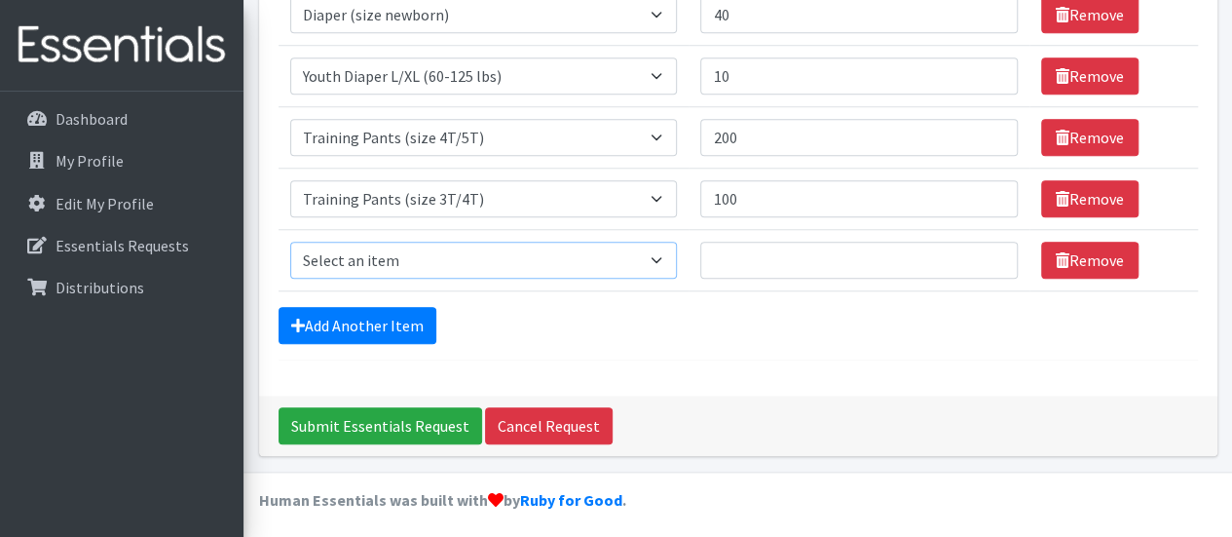
select select "12686"
click at [290, 241] on select "Select an item Adult Briefs (Medium) Adult Briefs (XL) Adult Briefs (XS) Adult …" at bounding box center [484, 259] width 388 height 37
click at [717, 253] on input "Quantity" at bounding box center [858, 259] width 316 height 37
click at [719, 252] on input "Quantity" at bounding box center [858, 259] width 316 height 37
type input "50"
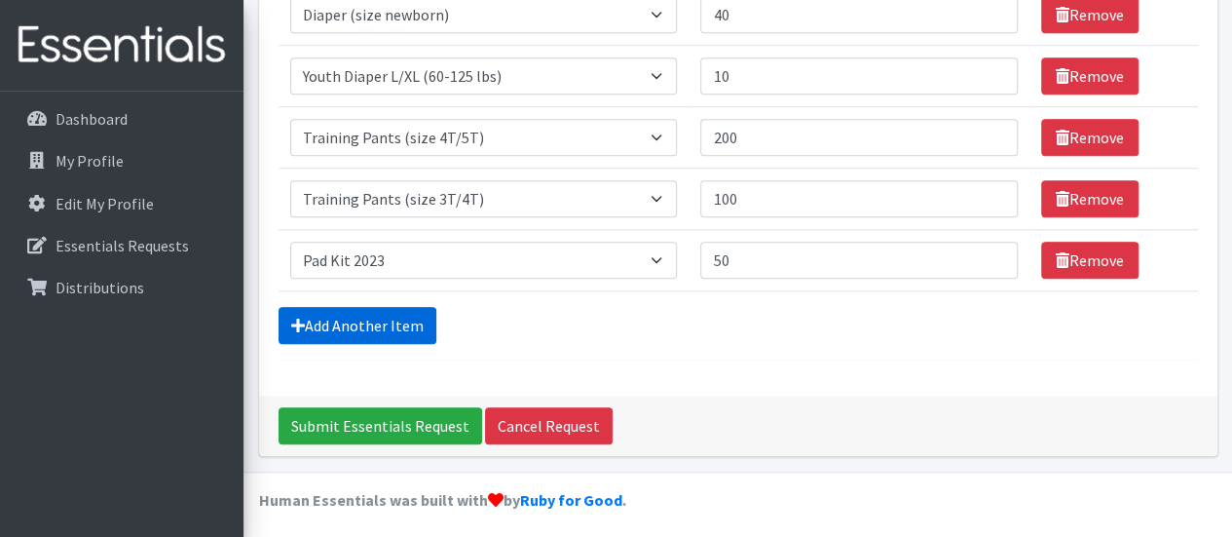
click at [347, 322] on link "Add Another Item" at bounding box center [357, 325] width 158 height 37
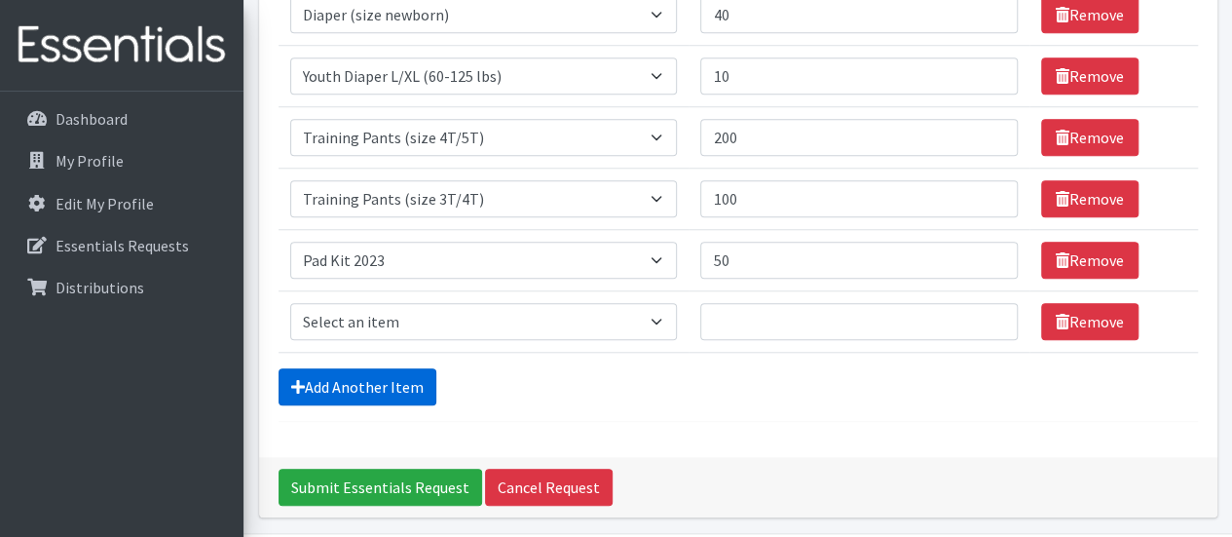
scroll to position [809, 0]
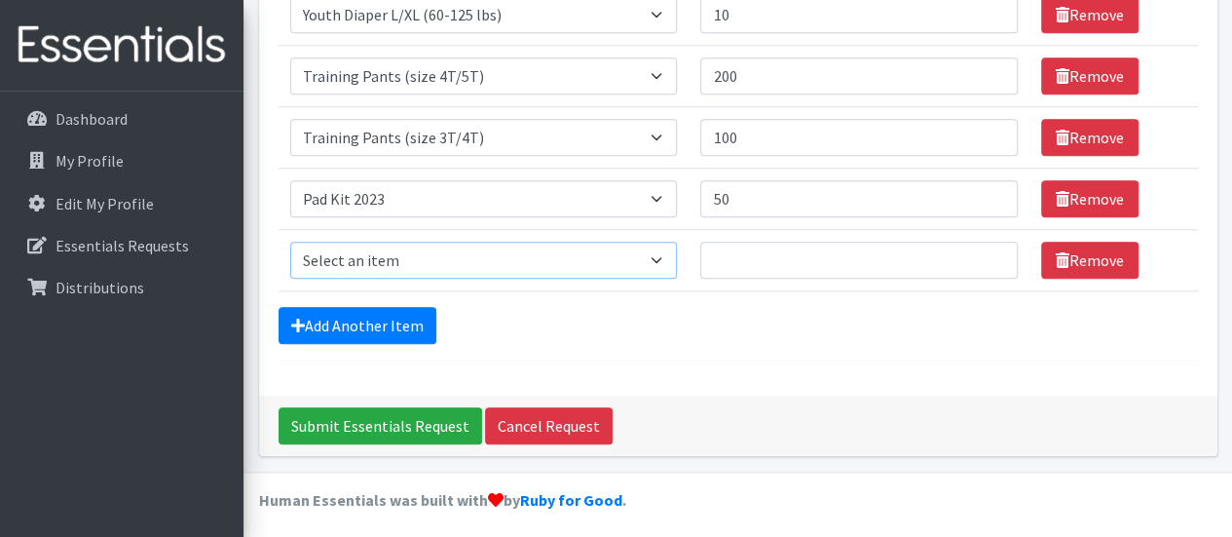
click at [662, 252] on select "Select an item Adult Briefs (Medium) Adult Briefs (XL) Adult Briefs (XS) Adult …" at bounding box center [484, 259] width 388 height 37
select select "12643"
click at [290, 241] on select "Select an item Adult Briefs (Medium) Adult Briefs (XL) Adult Briefs (XS) Adult …" at bounding box center [484, 259] width 388 height 37
click at [737, 190] on input "50" at bounding box center [858, 198] width 316 height 37
type input "500"
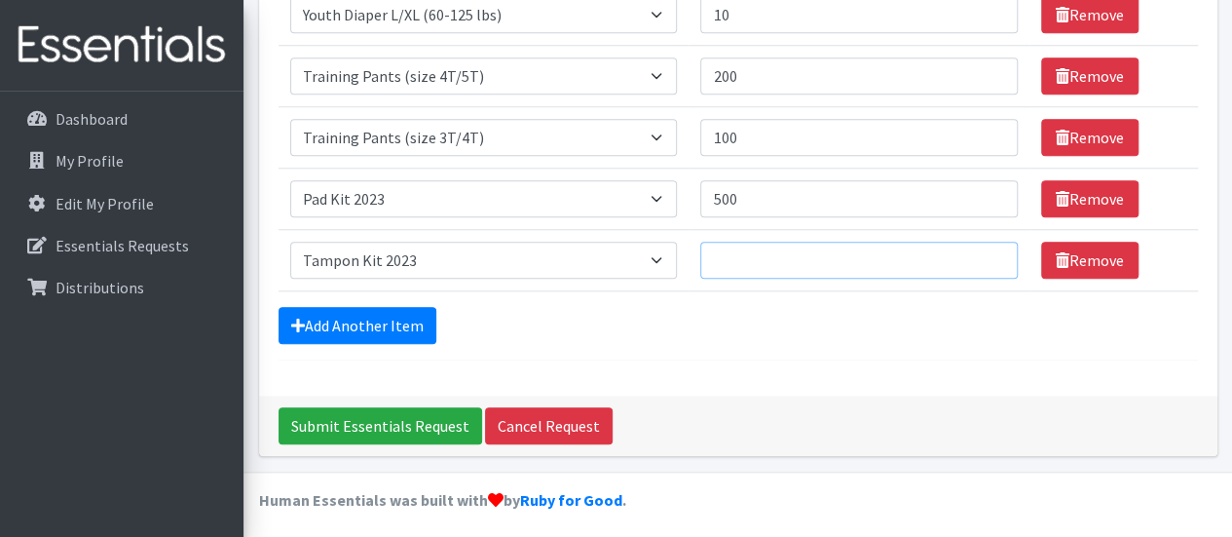
click at [721, 256] on input "Quantity" at bounding box center [858, 259] width 316 height 37
type input "250"
click at [389, 324] on link "Add Another Item" at bounding box center [357, 325] width 158 height 37
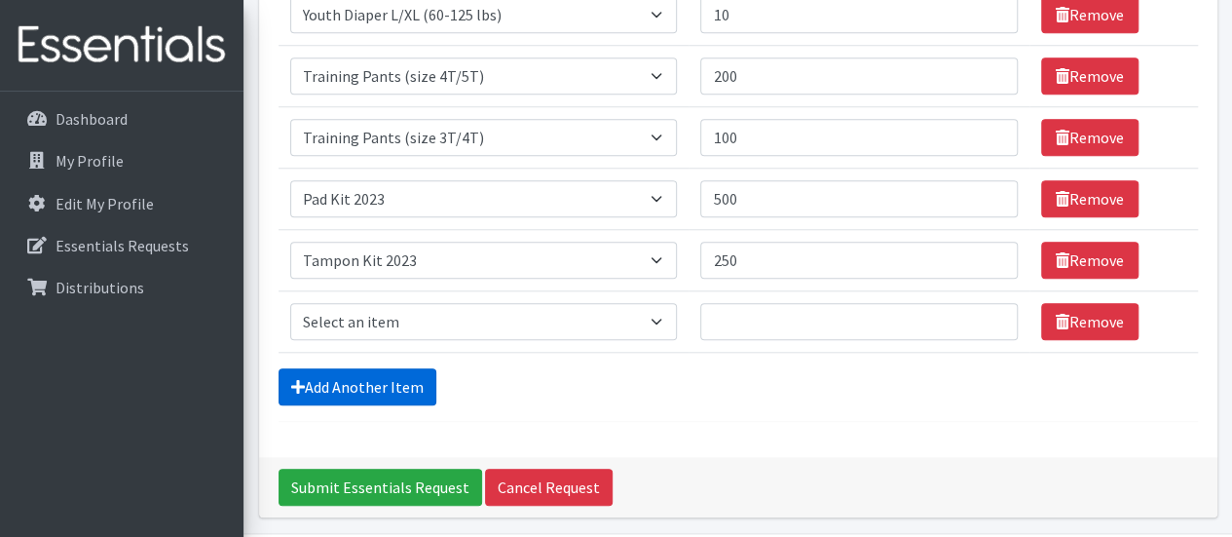
scroll to position [871, 0]
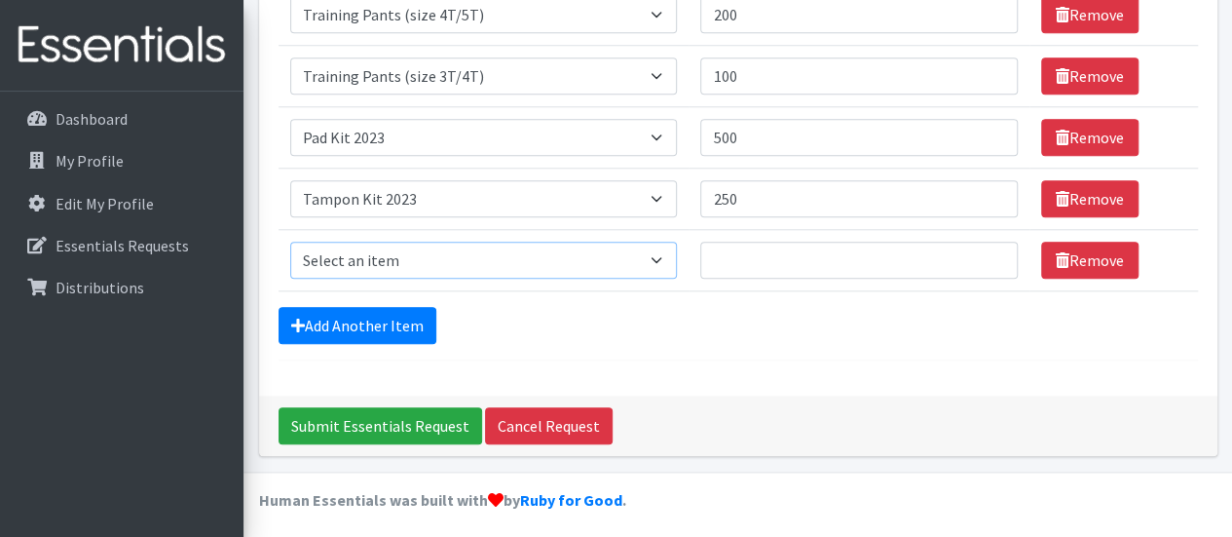
click at [661, 251] on select "Select an item Adult Briefs (Medium) Adult Briefs (XL) Adult Briefs (XS) Adult …" at bounding box center [484, 259] width 388 height 37
select select "4665"
click at [290, 241] on select "Select an item Adult Briefs (Medium) Adult Briefs (XL) Adult Briefs (XS) Adult …" at bounding box center [484, 259] width 388 height 37
click at [735, 256] on input "Quantity" at bounding box center [858, 259] width 316 height 37
type input "600"
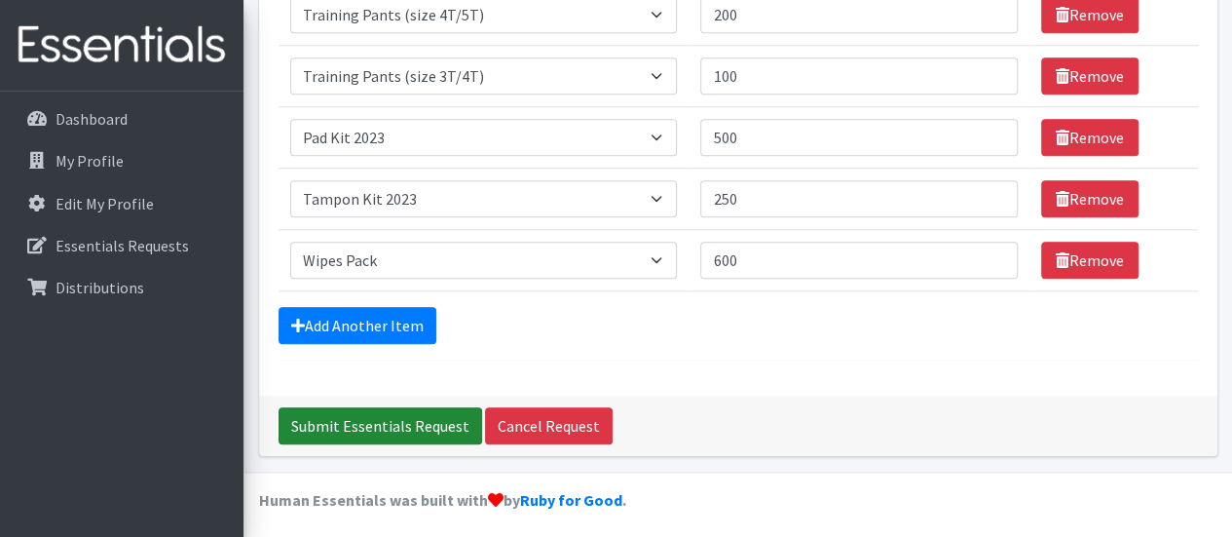
click at [386, 414] on input "Submit Essentials Request" at bounding box center [380, 425] width 204 height 37
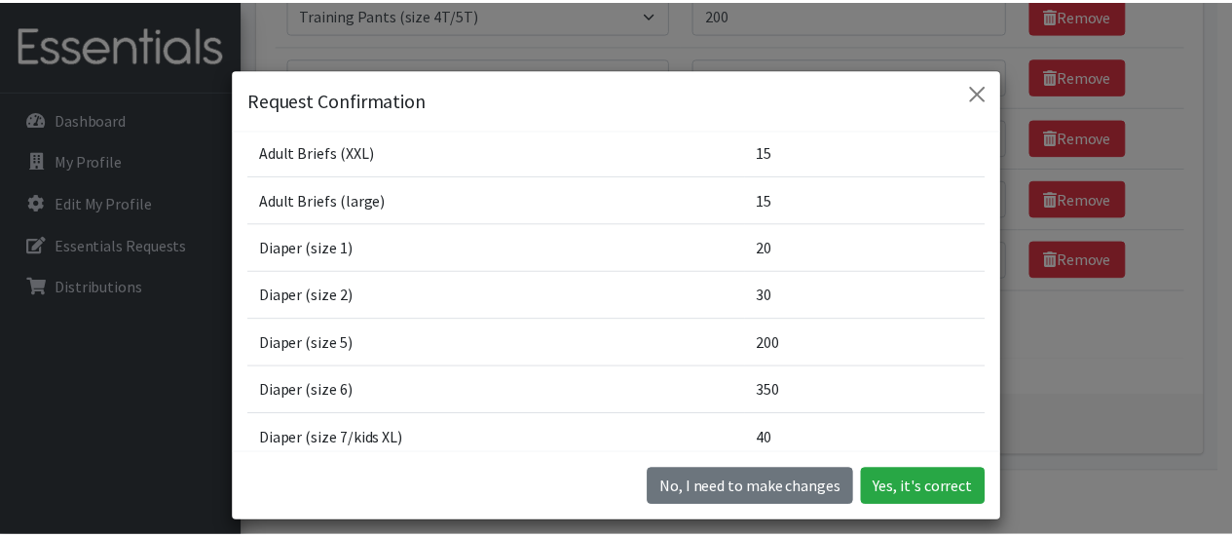
scroll to position [97, 0]
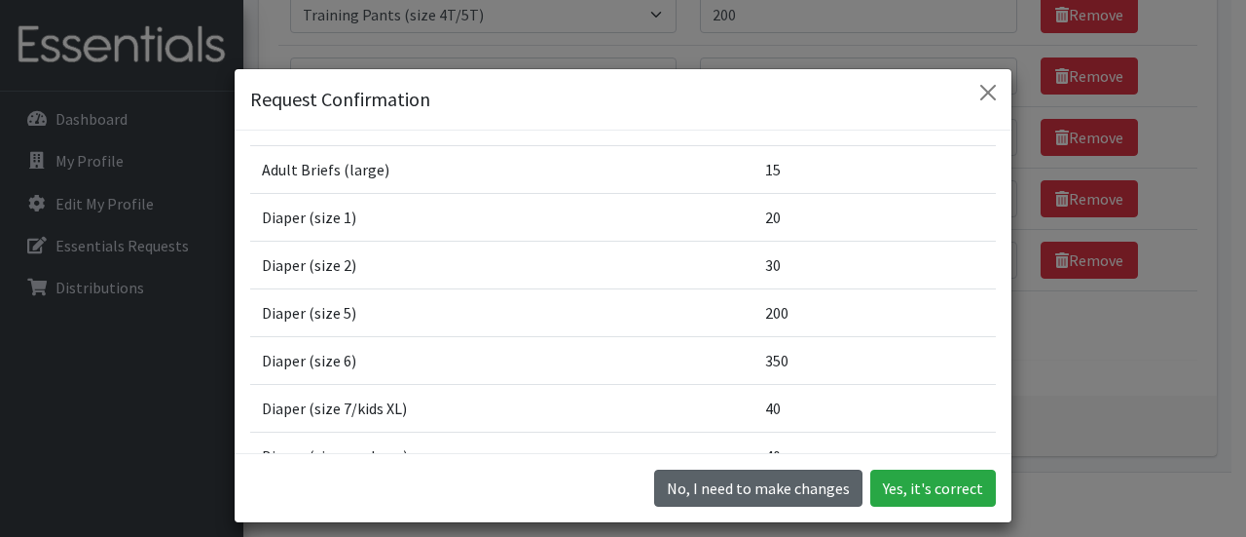
click at [812, 486] on button "No, I need to make changes" at bounding box center [758, 487] width 208 height 37
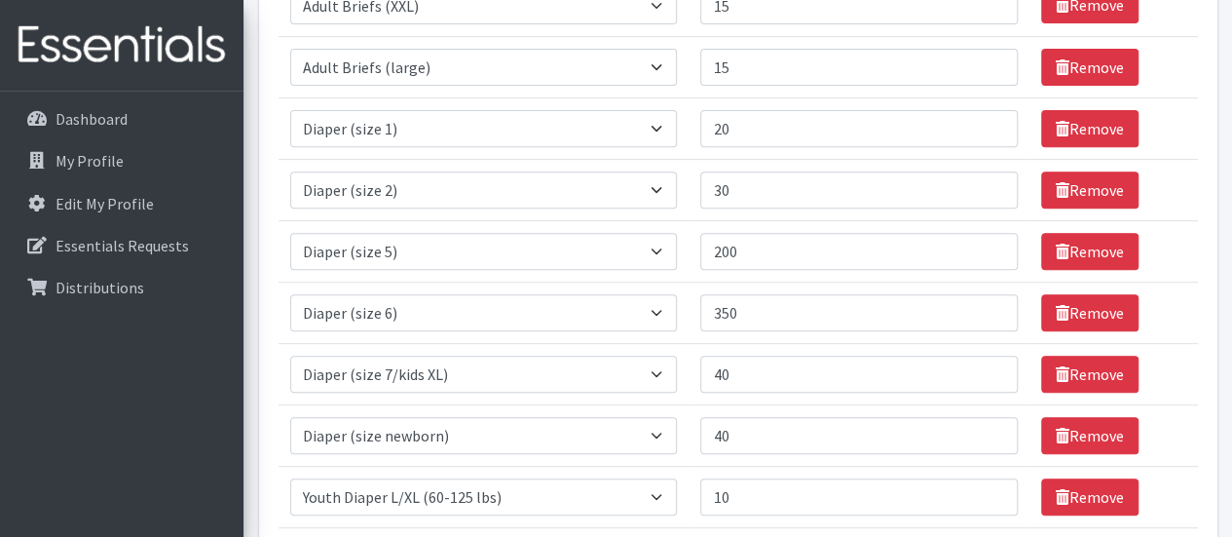
scroll to position [286, 0]
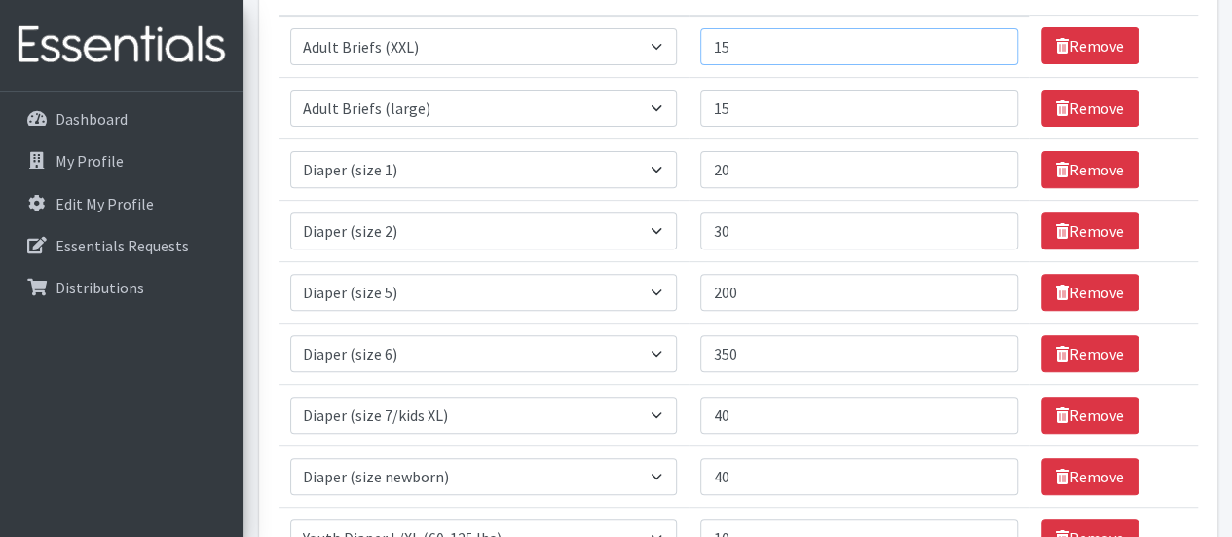
click at [742, 37] on input "15" at bounding box center [858, 46] width 316 height 37
type input "1"
type input "30"
click at [740, 106] on input "15" at bounding box center [858, 108] width 316 height 37
type input "1"
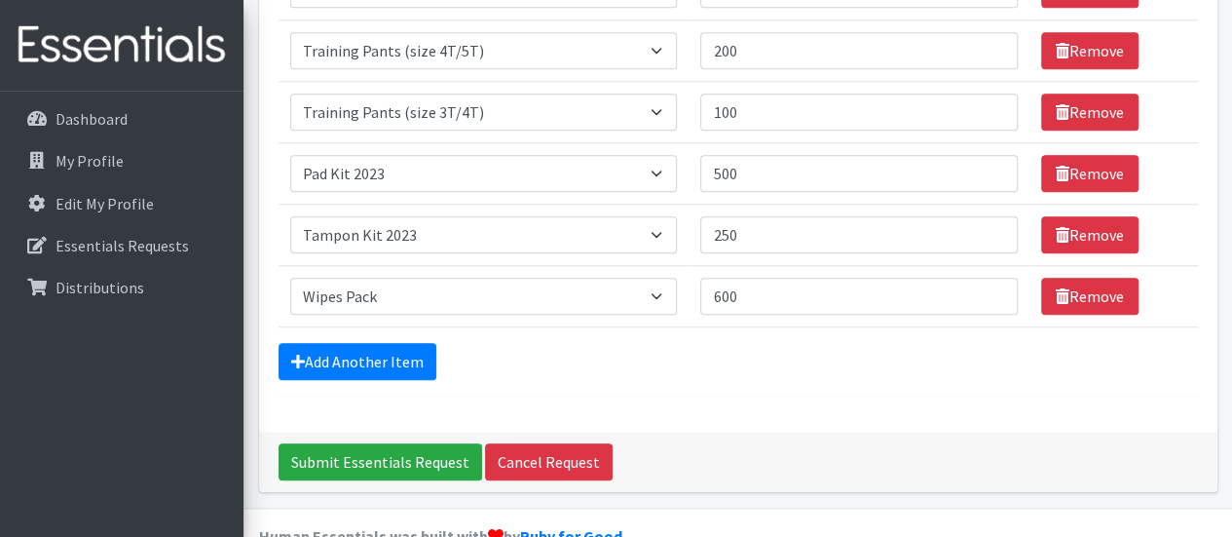
scroll to position [871, 0]
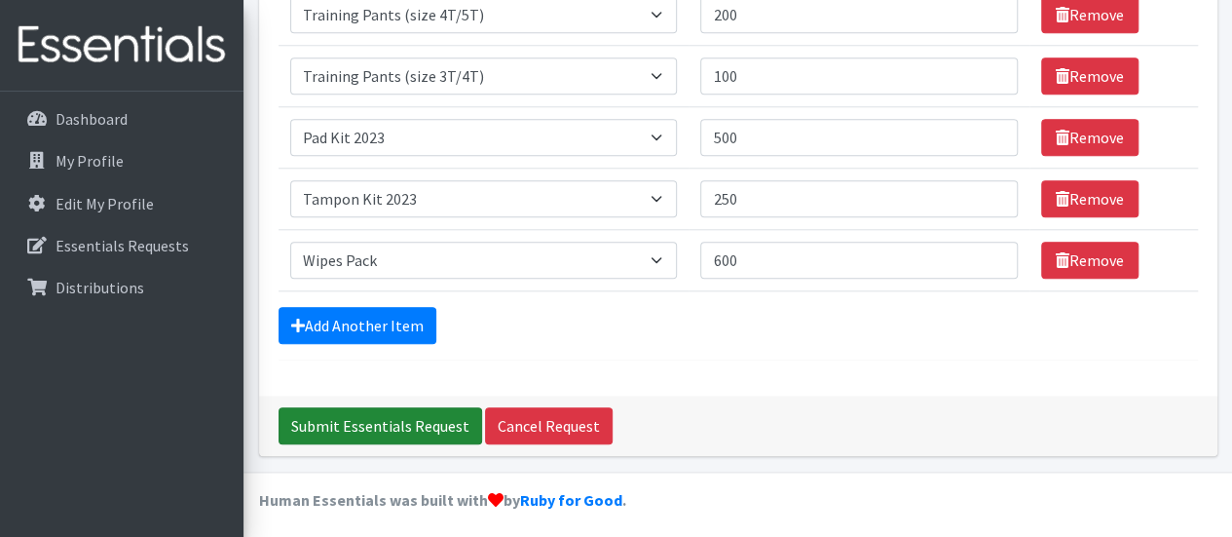
type input "30"
click at [413, 417] on input "Submit Essentials Request" at bounding box center [380, 425] width 204 height 37
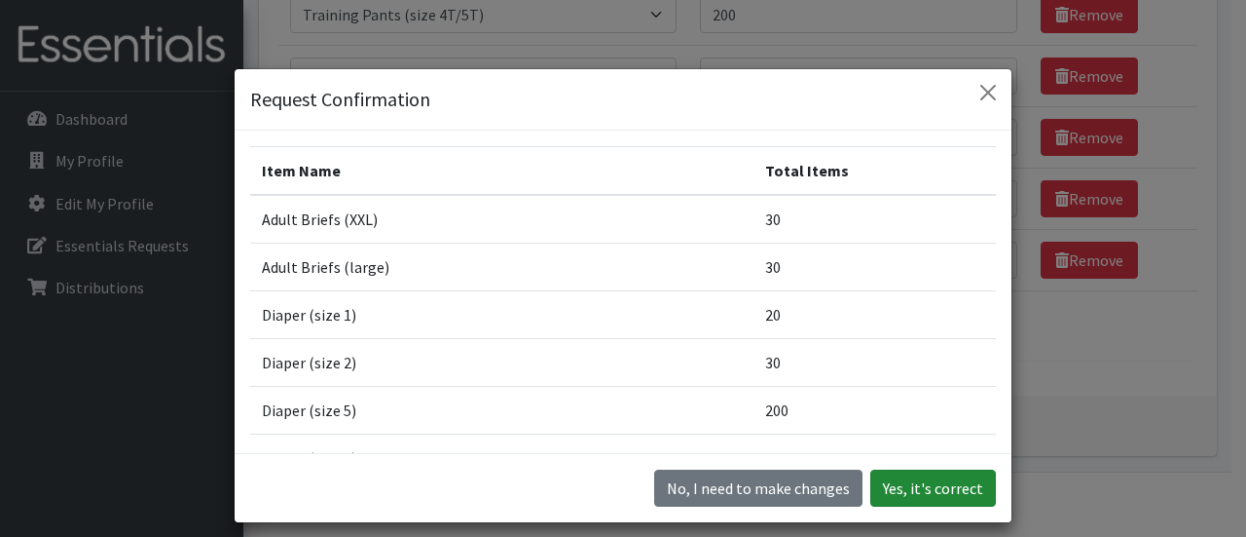
click at [918, 483] on button "Yes, it's correct" at bounding box center [934, 487] width 126 height 37
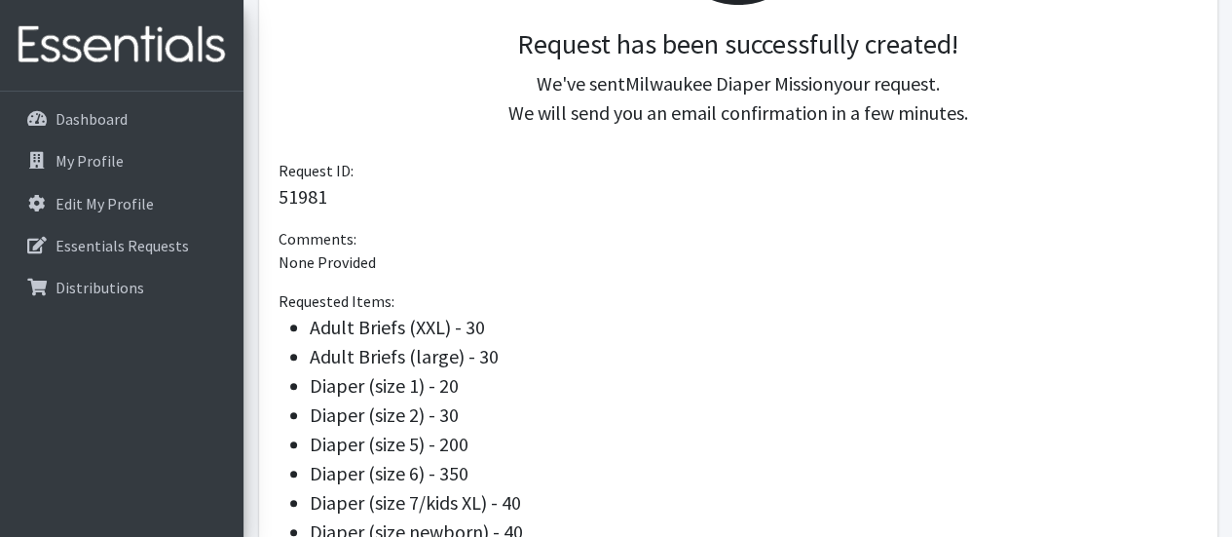
scroll to position [389, 0]
